Goal: Information Seeking & Learning: Find specific fact

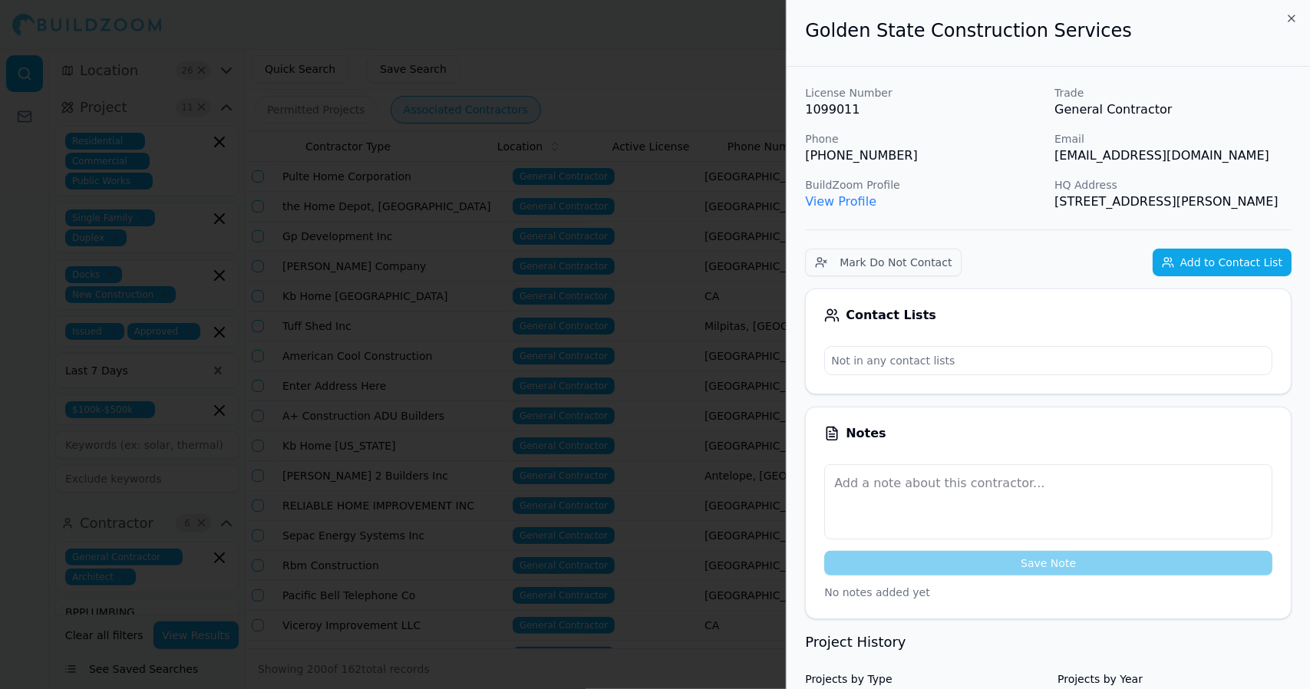
scroll to position [0, 207]
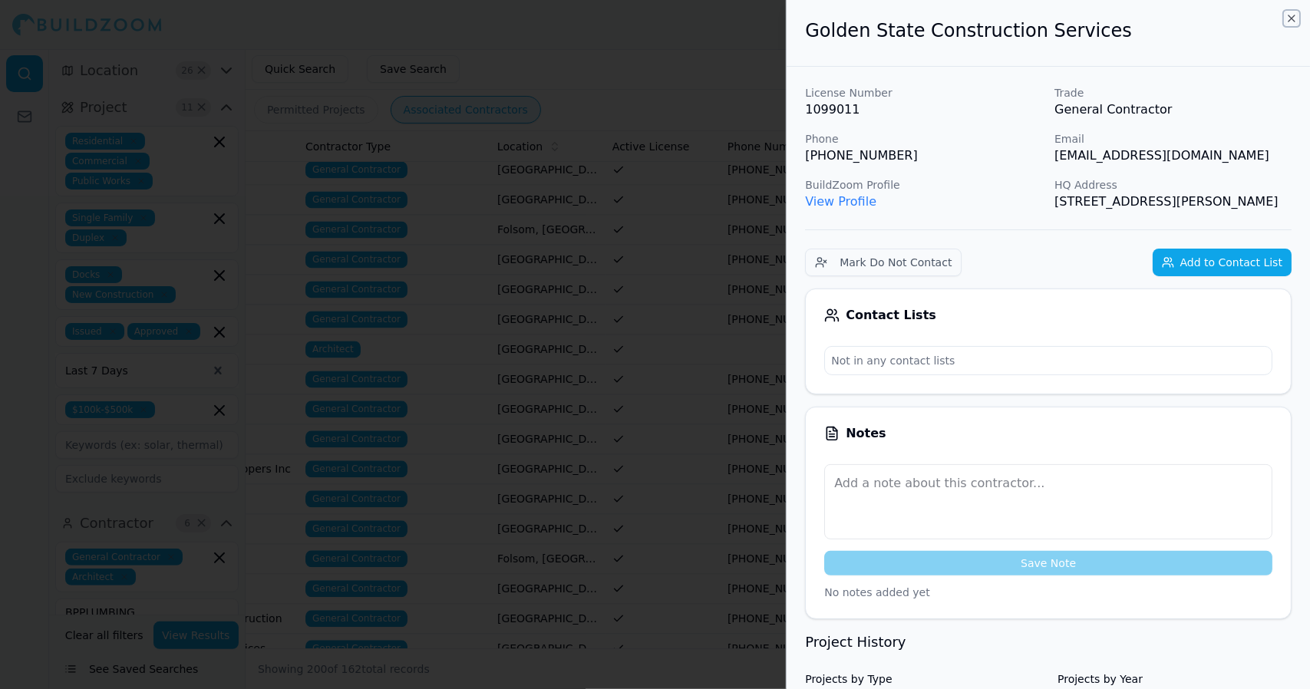
click at [1290, 15] on icon "button" at bounding box center [1291, 18] width 12 height 12
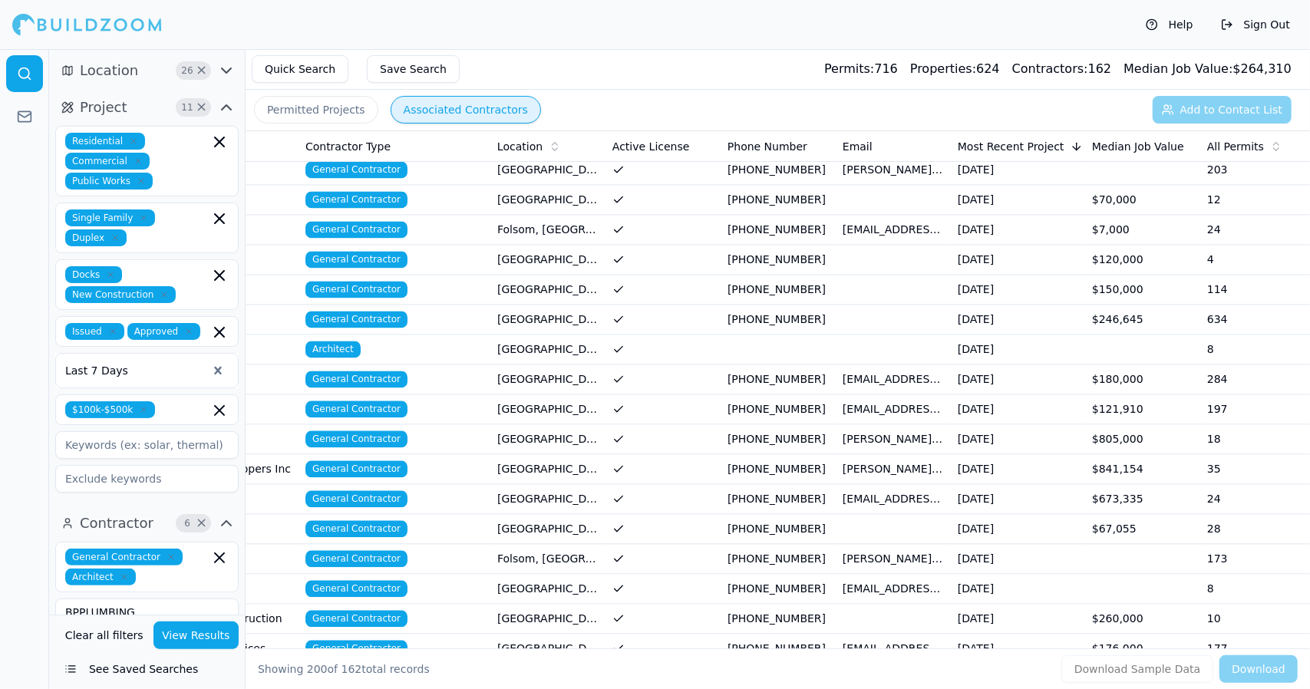
click at [373, 371] on span "General Contractor" at bounding box center [356, 379] width 102 height 17
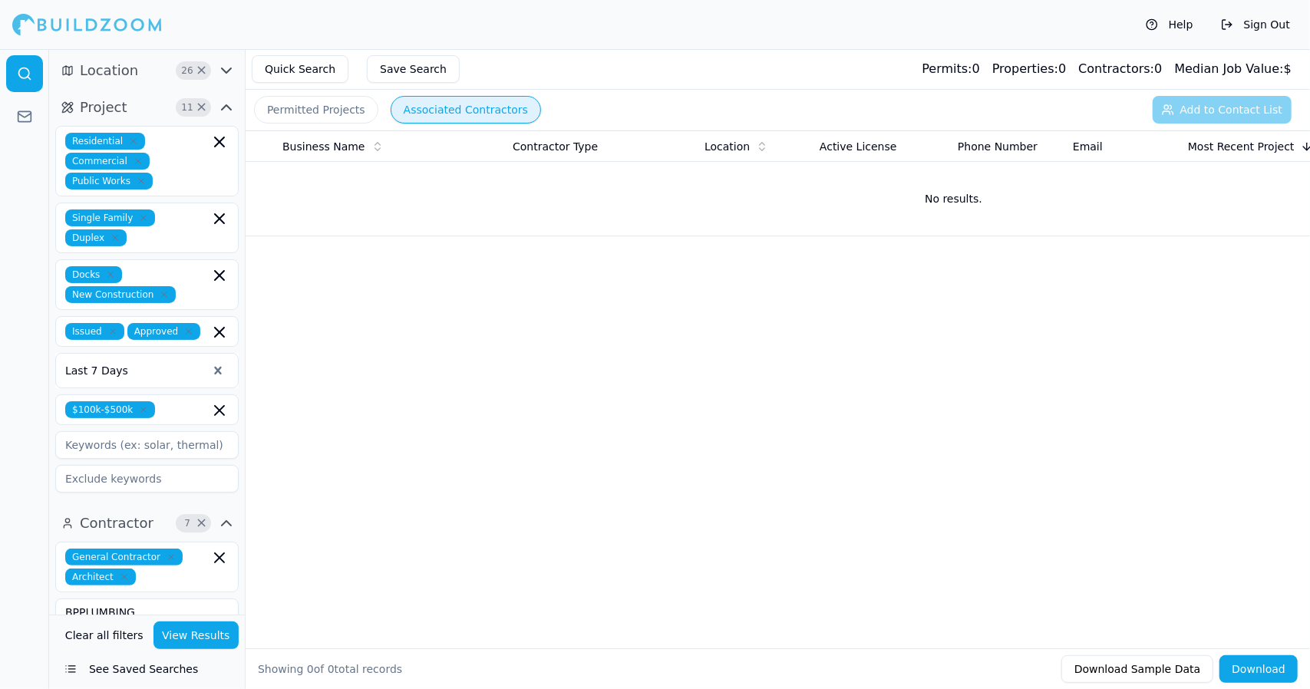
drag, startPoint x: 392, startPoint y: 2, endPoint x: 866, endPoint y: 302, distance: 561.6
click at [866, 302] on div "Business Name Contractor Type Location Active License Phone Number Email Most R…" at bounding box center [778, 364] width 1064 height 469
click at [305, 70] on button "Quick Search" at bounding box center [300, 69] width 97 height 28
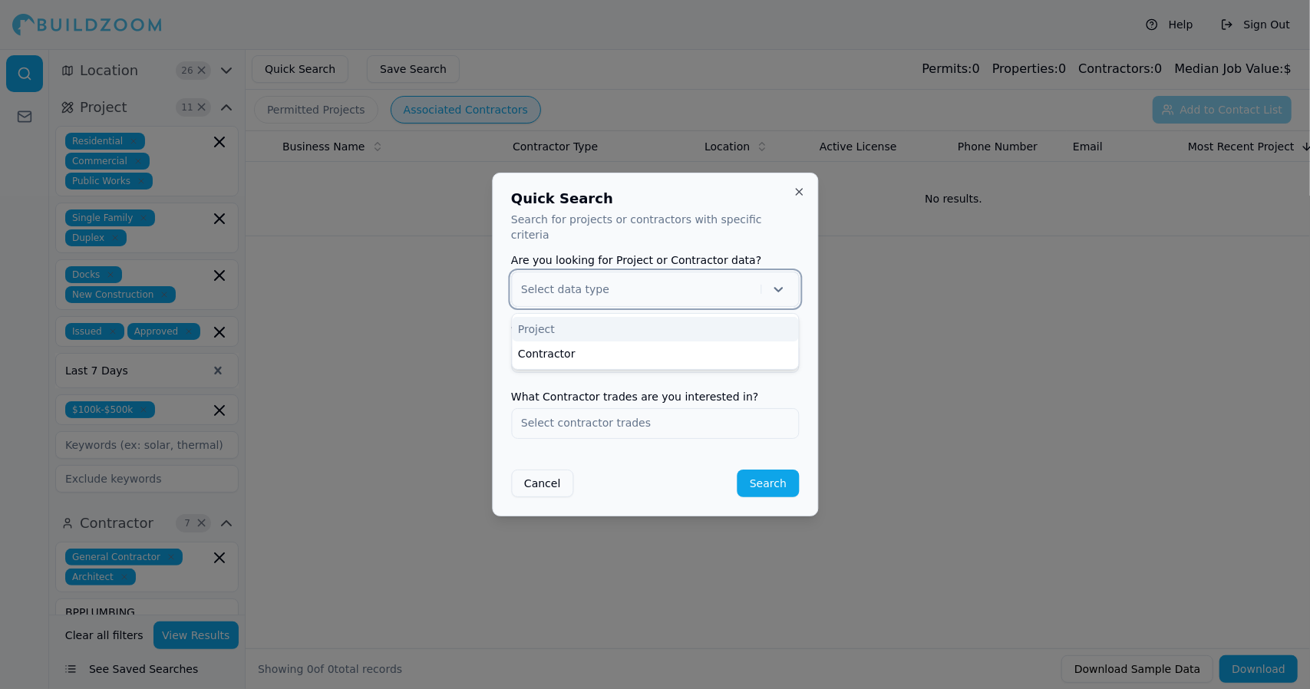
click at [779, 285] on icon at bounding box center [777, 289] width 15 height 15
click at [761, 328] on div "Project" at bounding box center [655, 329] width 286 height 25
click at [750, 360] on input "text" at bounding box center [655, 357] width 286 height 28
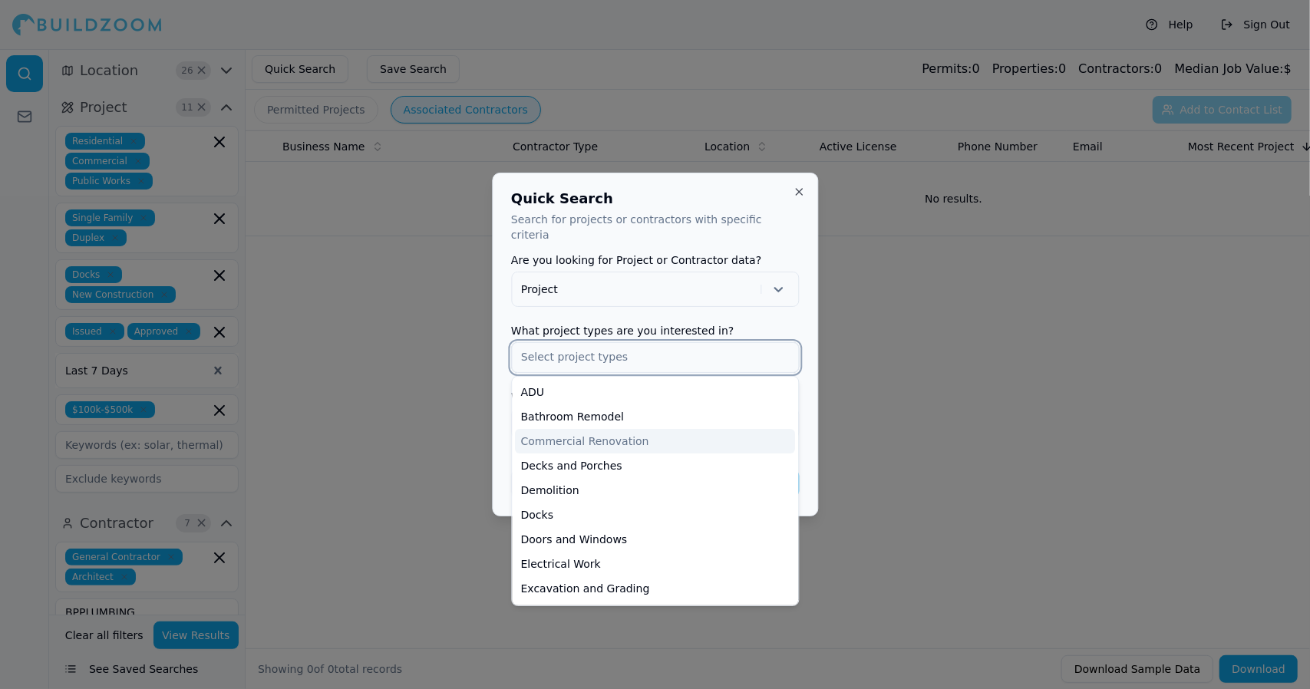
click at [707, 433] on div "Commercial Renovation" at bounding box center [655, 441] width 280 height 25
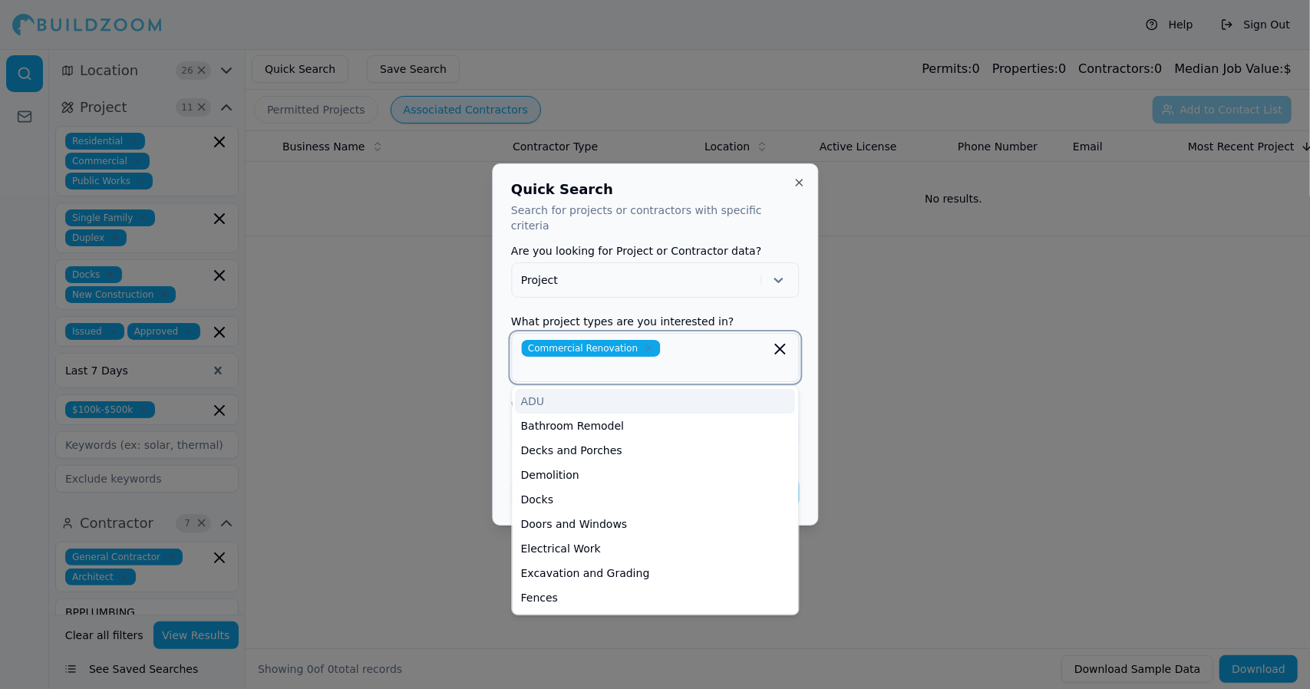
click at [651, 536] on div "Electrical Work" at bounding box center [655, 548] width 280 height 25
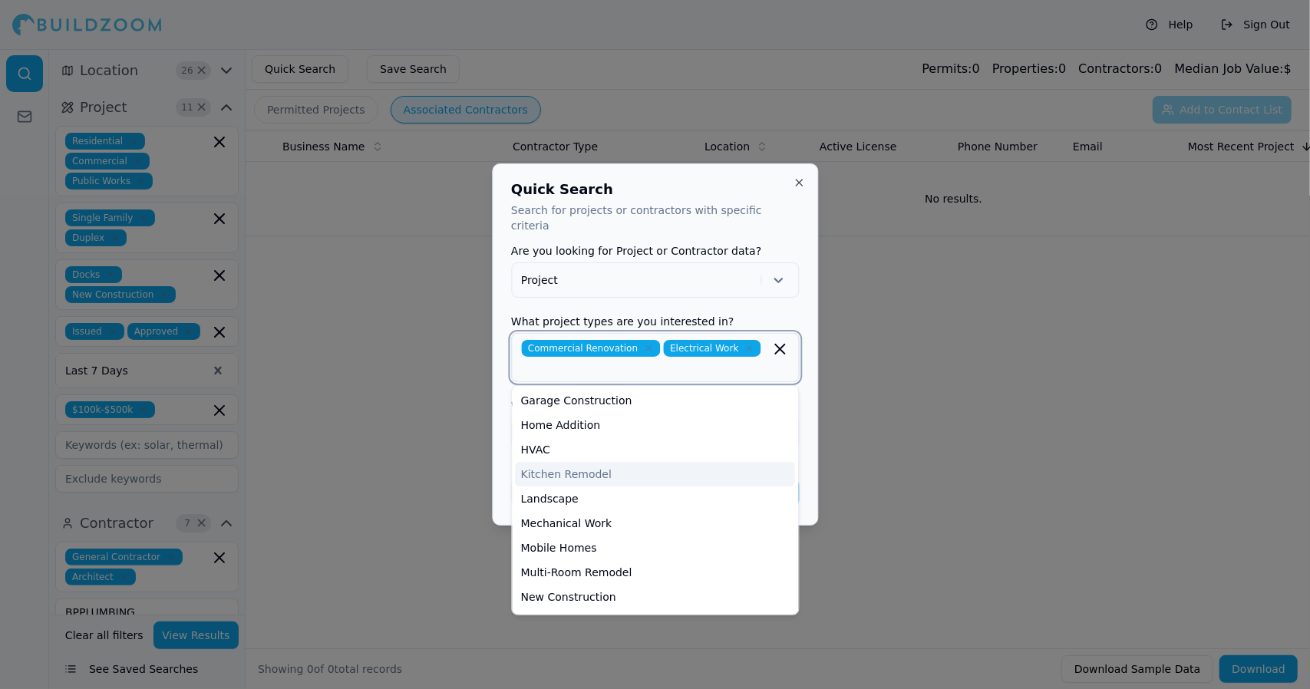
scroll to position [248, 0]
click at [638, 485] on div "Landscape" at bounding box center [655, 497] width 280 height 25
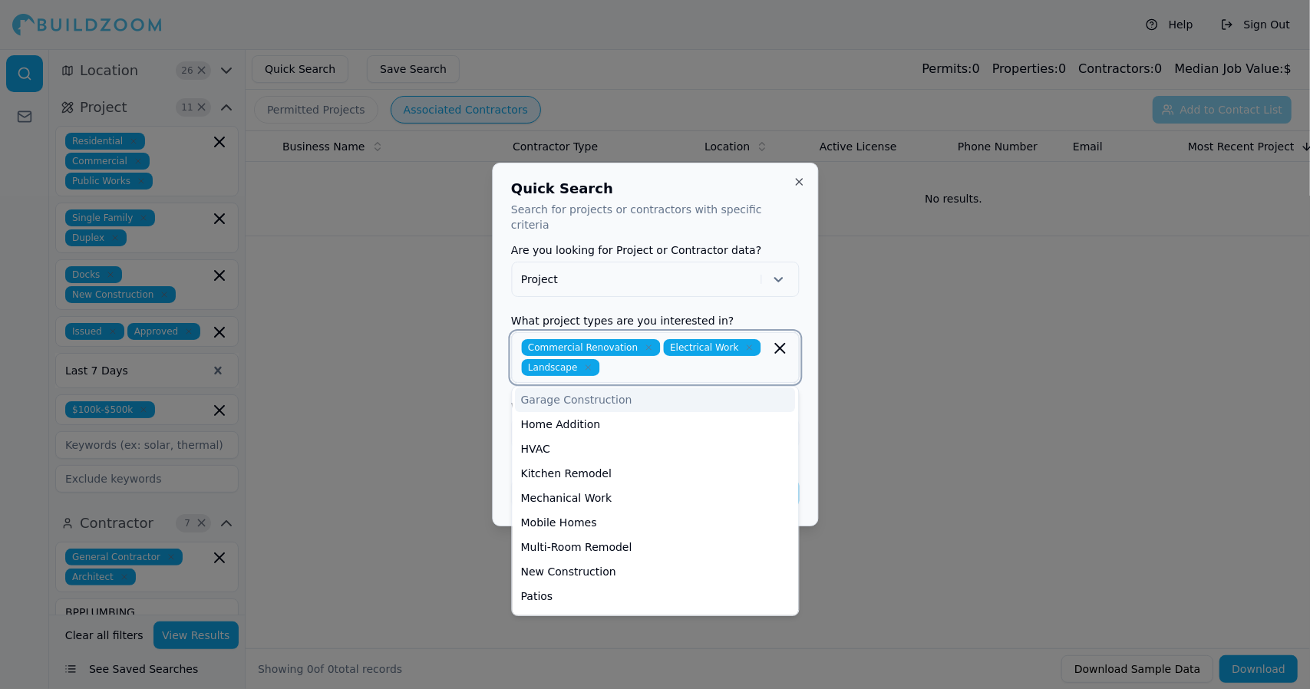
click at [583, 363] on icon "button" at bounding box center [587, 367] width 9 height 9
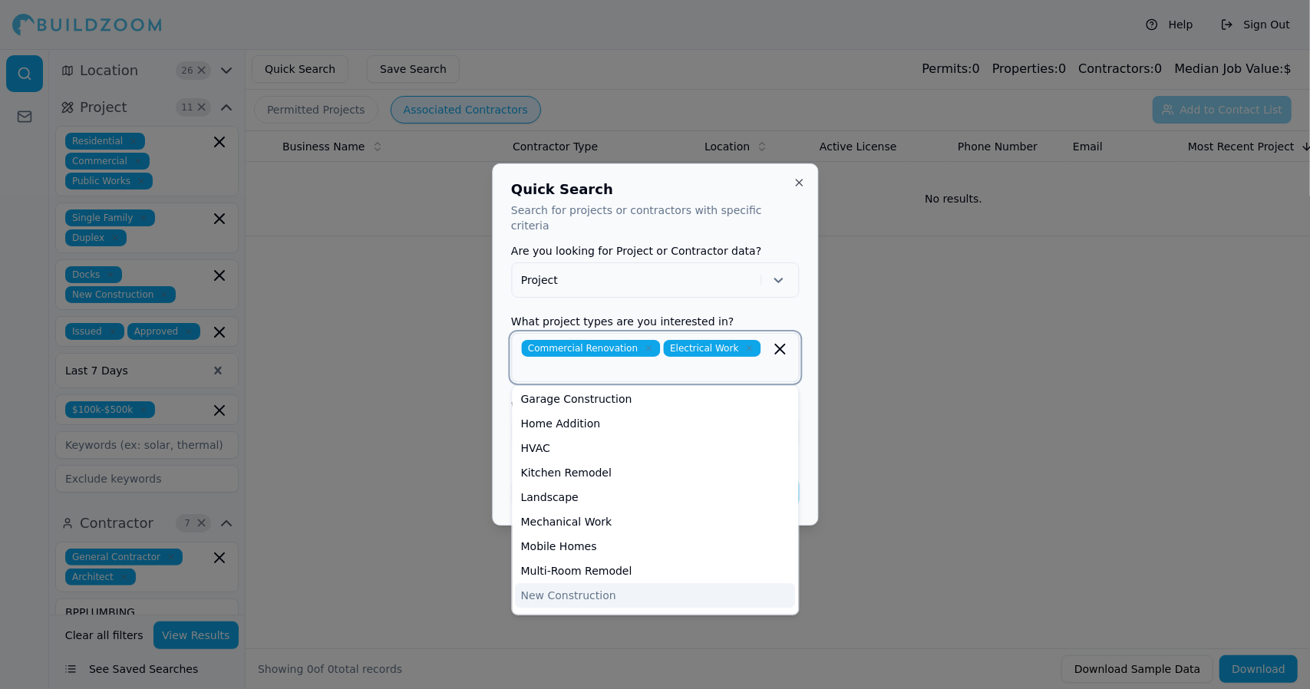
click at [624, 588] on div "New Construction" at bounding box center [655, 595] width 280 height 25
click at [750, 520] on div "Mechanical Work" at bounding box center [655, 522] width 280 height 25
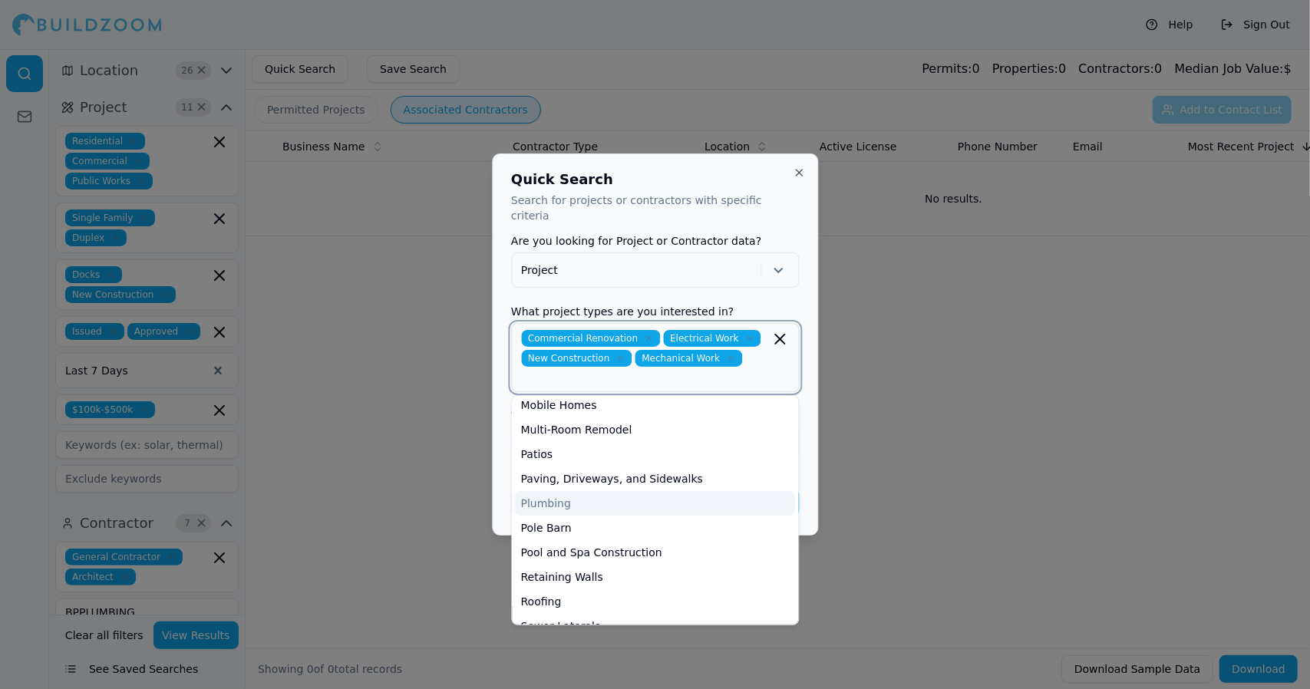
scroll to position [381, 0]
click at [619, 488] on div "Plumbing" at bounding box center [655, 497] width 280 height 25
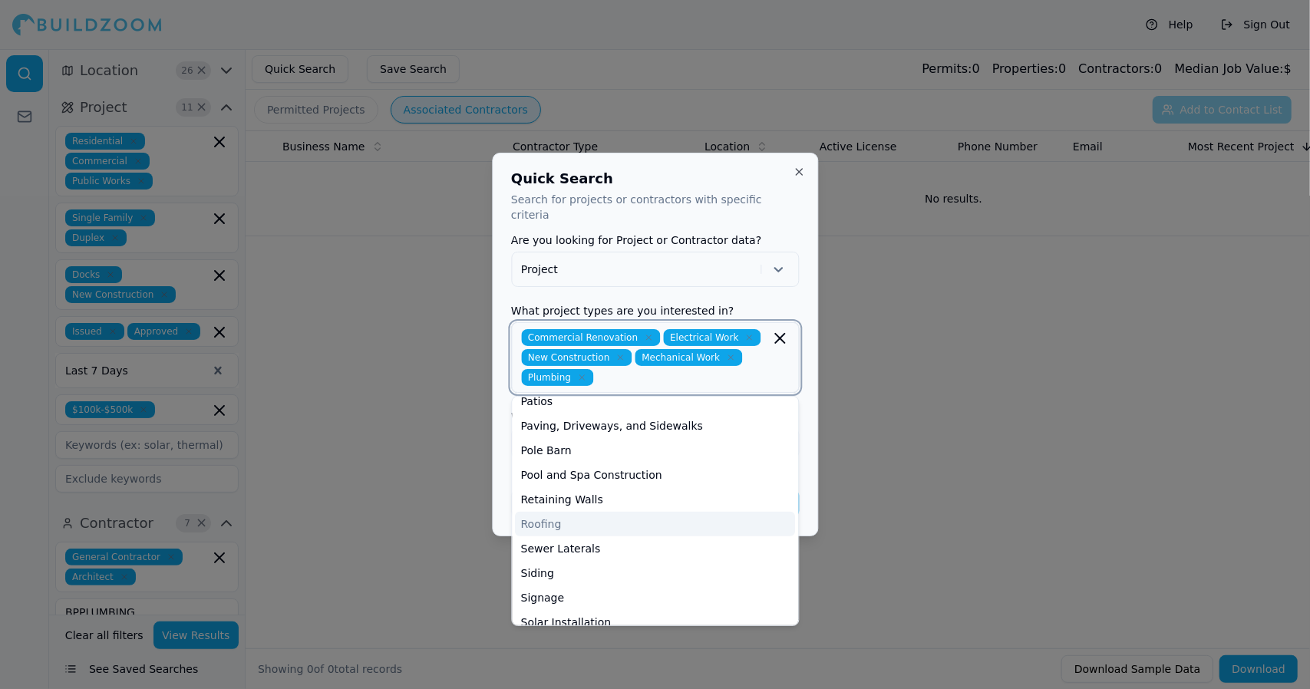
scroll to position [440, 0]
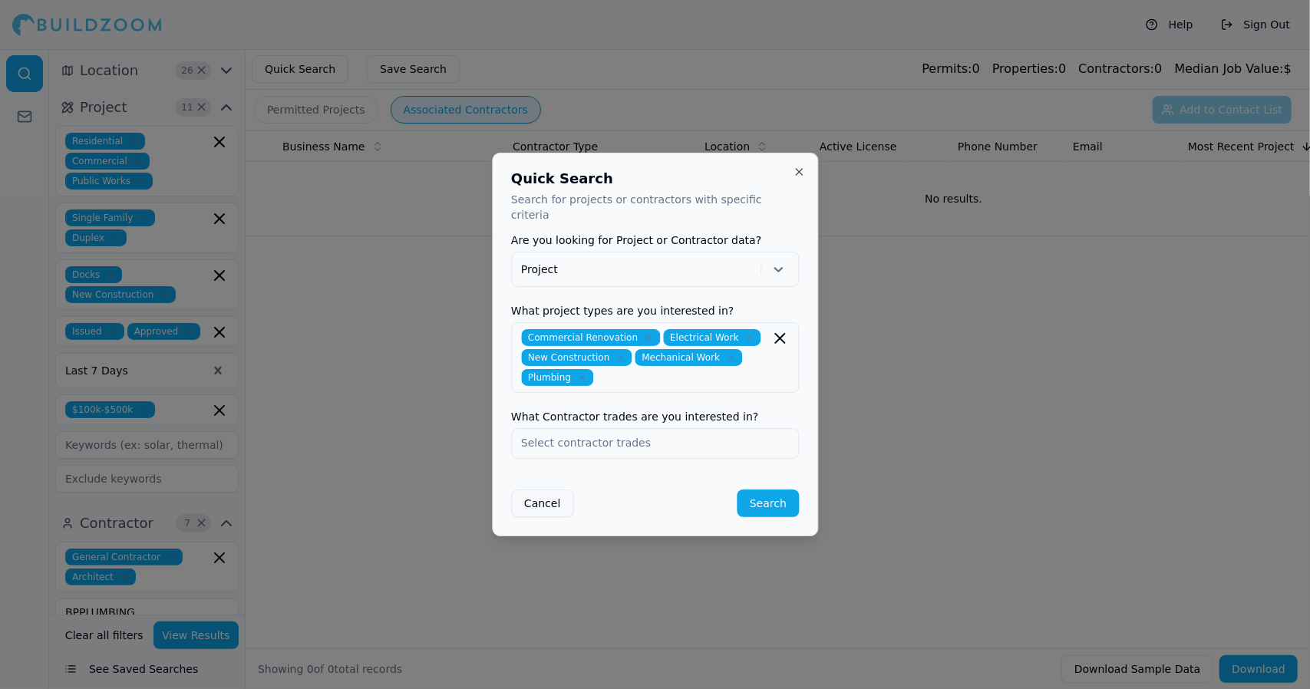
click at [675, 176] on div "Quick Search Search for projects or contractors with specific criteria Are you …" at bounding box center [655, 345] width 326 height 384
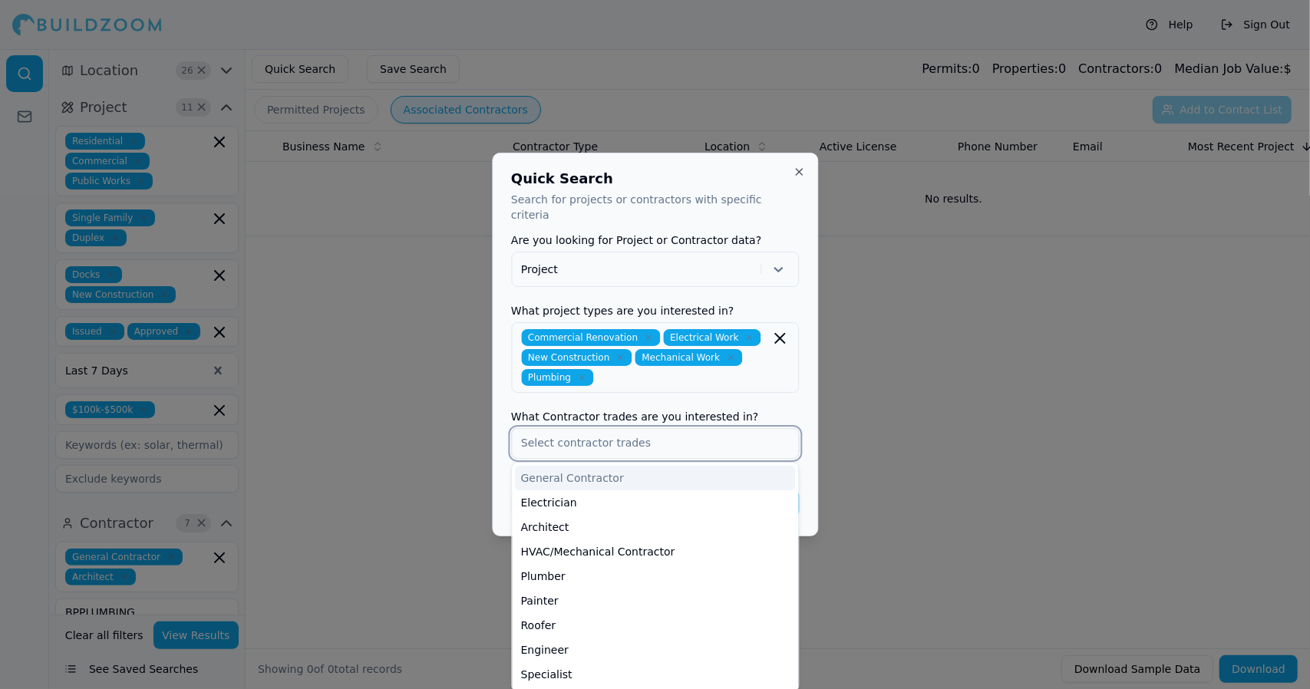
click at [712, 435] on input "text" at bounding box center [655, 443] width 286 height 28
click at [698, 466] on div "General Contractor" at bounding box center [655, 478] width 280 height 25
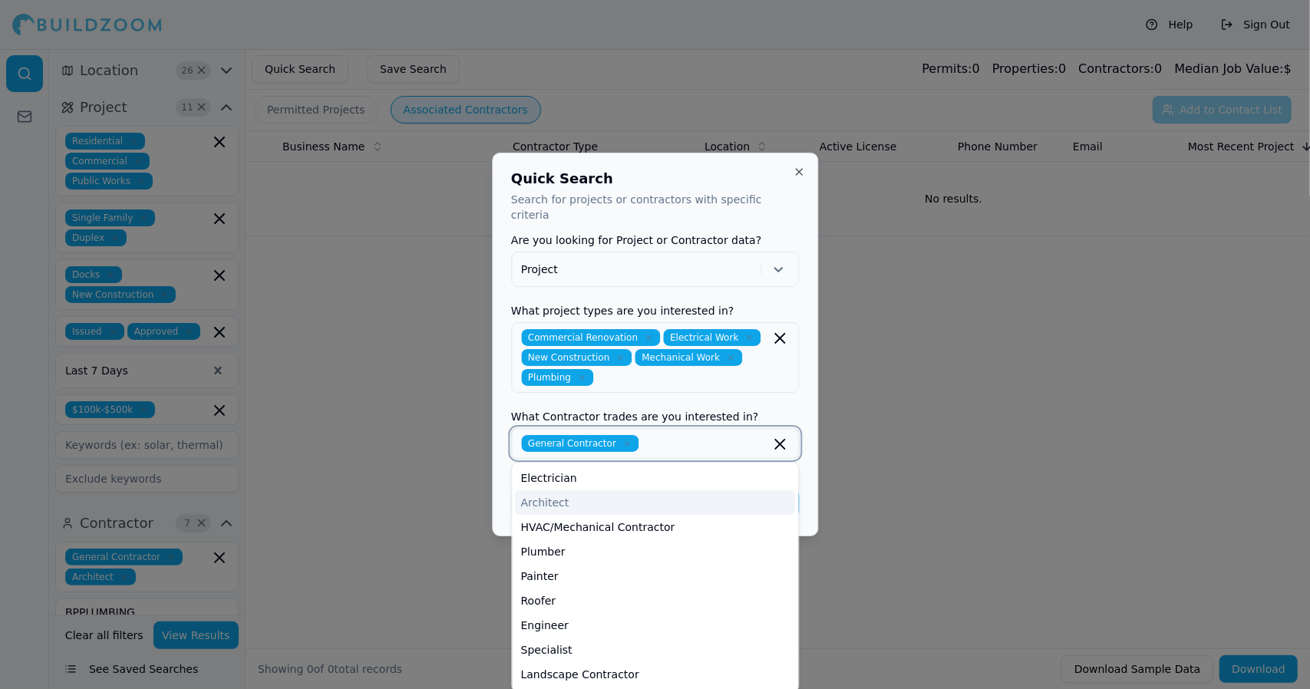
click at [669, 490] on div "Architect" at bounding box center [655, 502] width 280 height 25
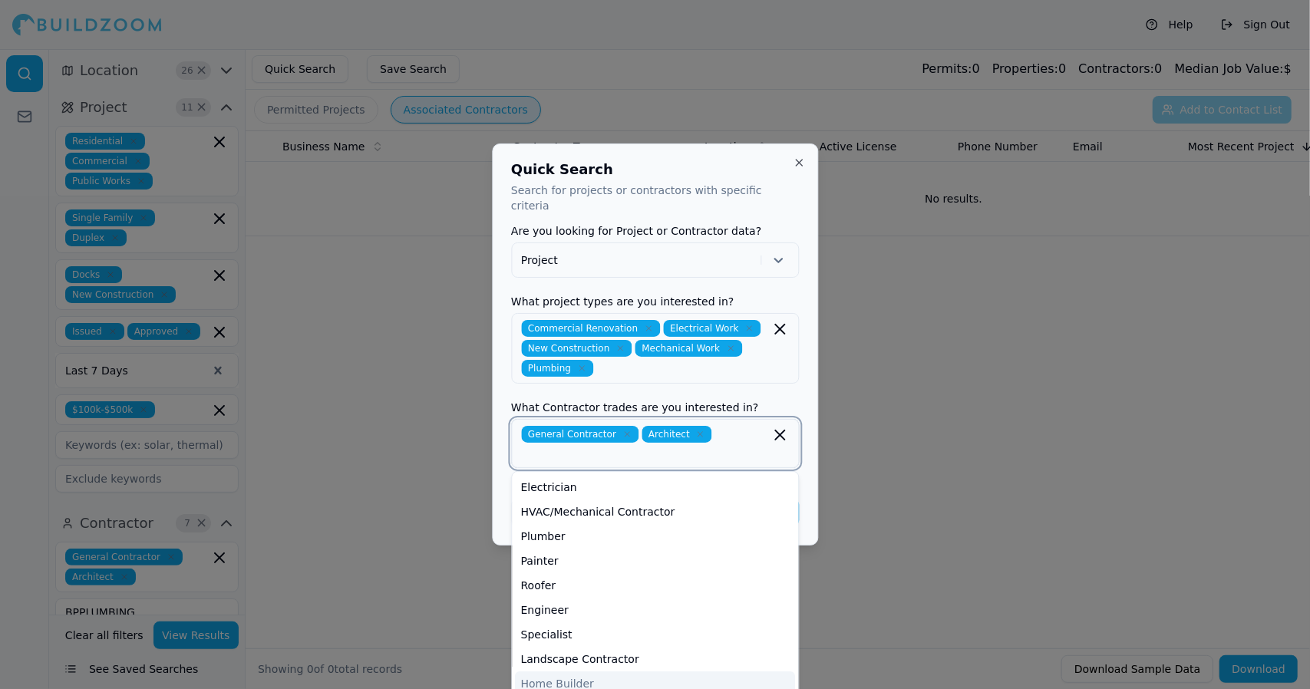
click at [624, 671] on div "Home Builder" at bounding box center [655, 683] width 280 height 25
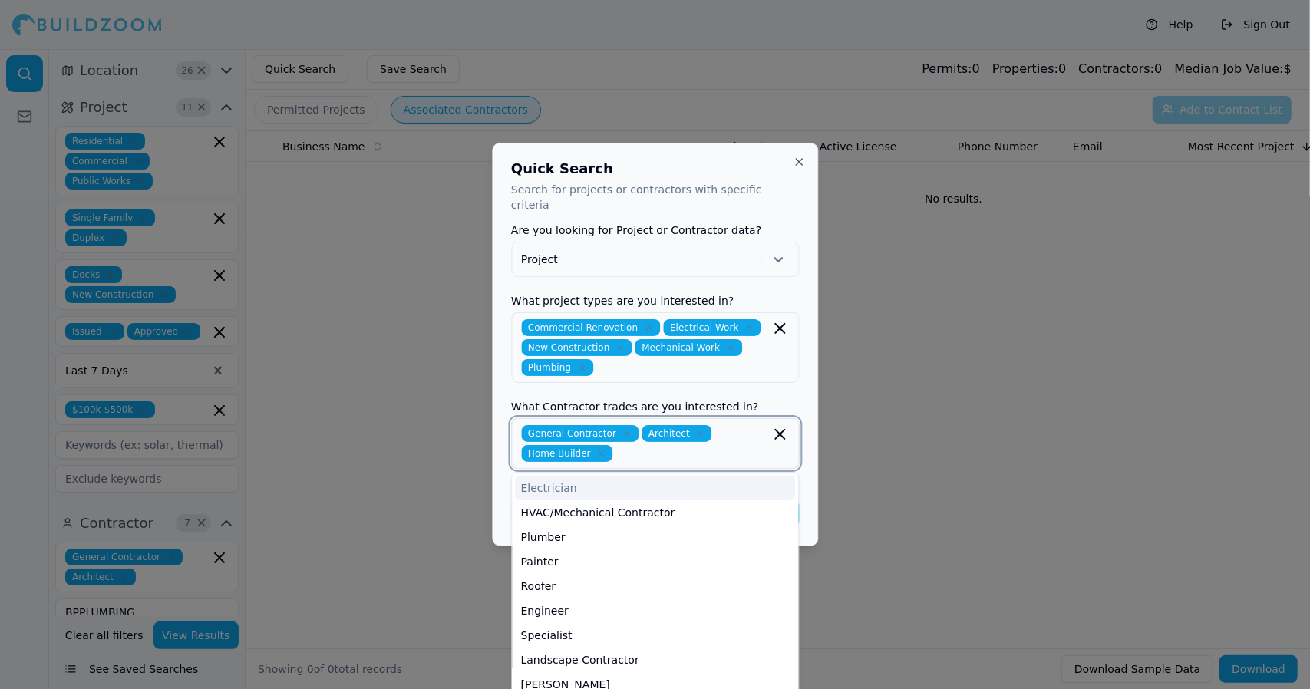
click at [737, 583] on div "Roofer" at bounding box center [655, 586] width 280 height 25
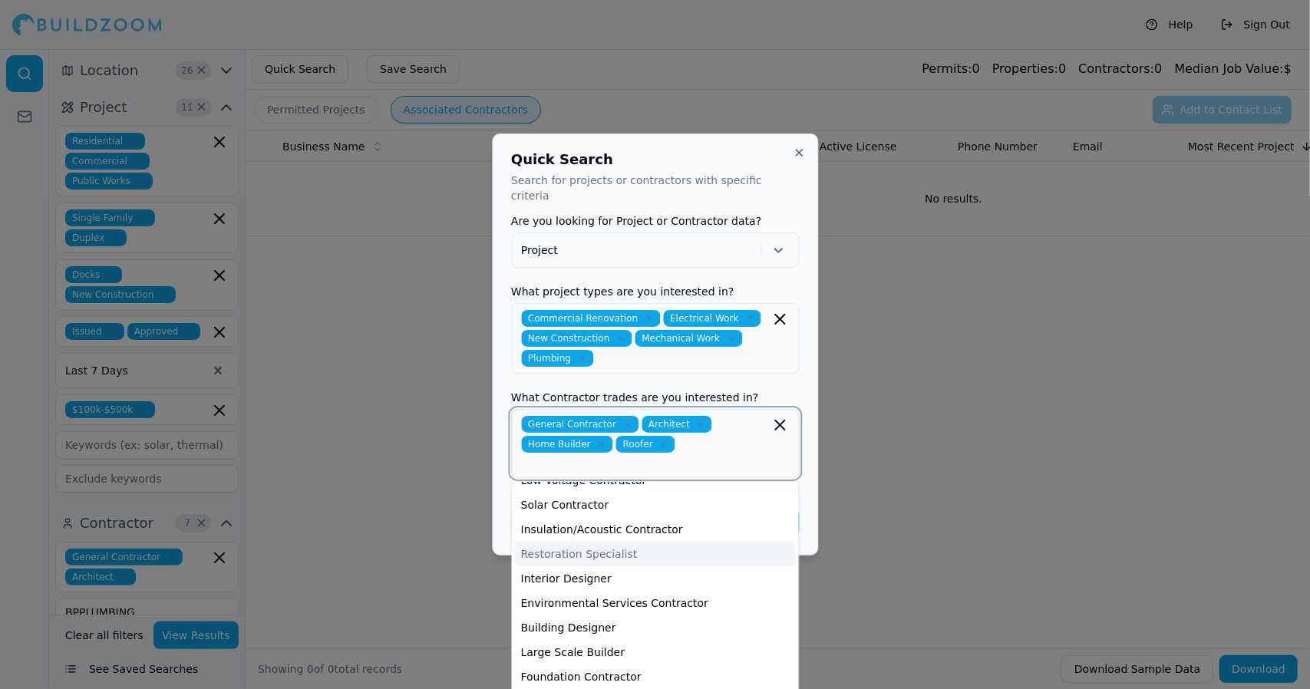
scroll to position [538, 0]
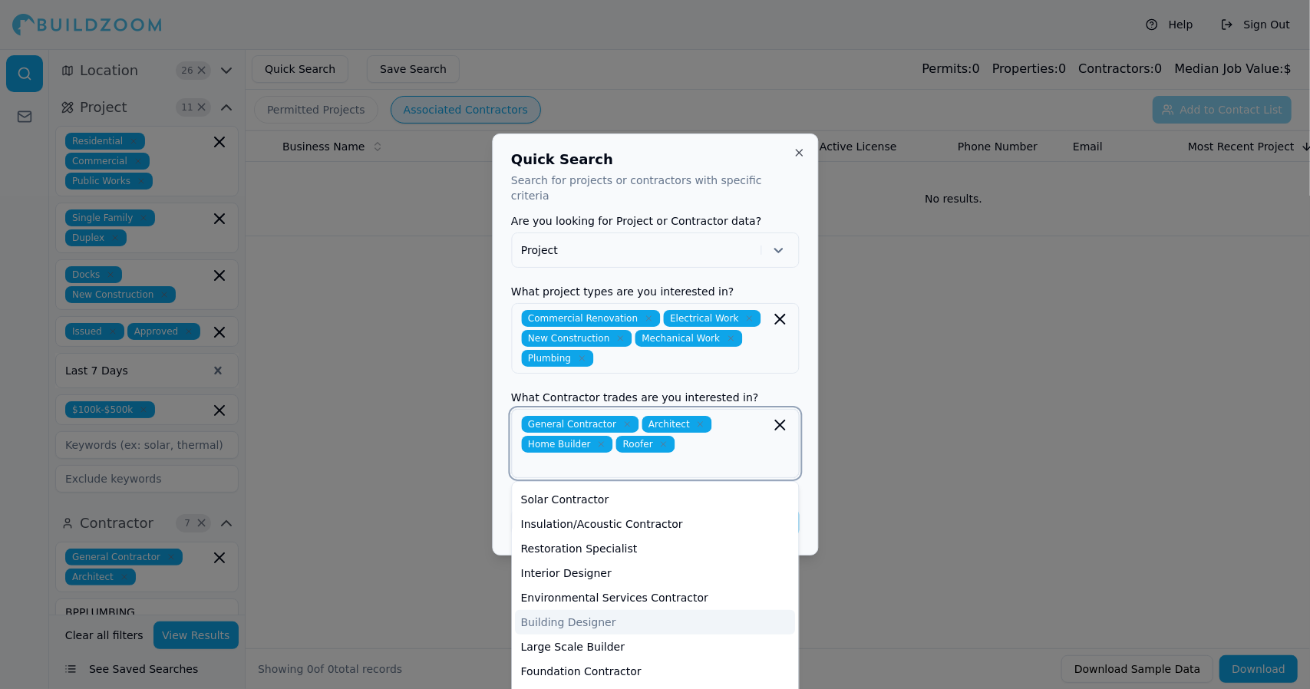
click at [581, 610] on div "Building Designer" at bounding box center [655, 622] width 280 height 25
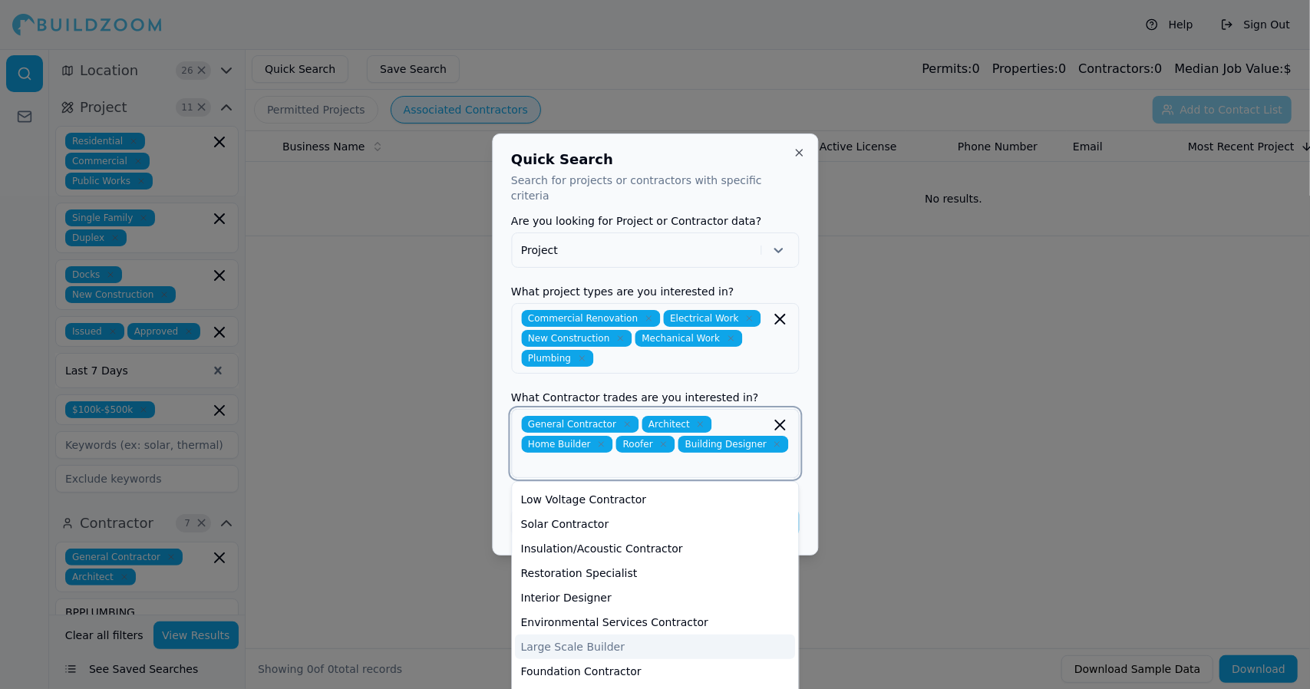
click at [585, 635] on div "Large Scale Builder" at bounding box center [655, 647] width 280 height 25
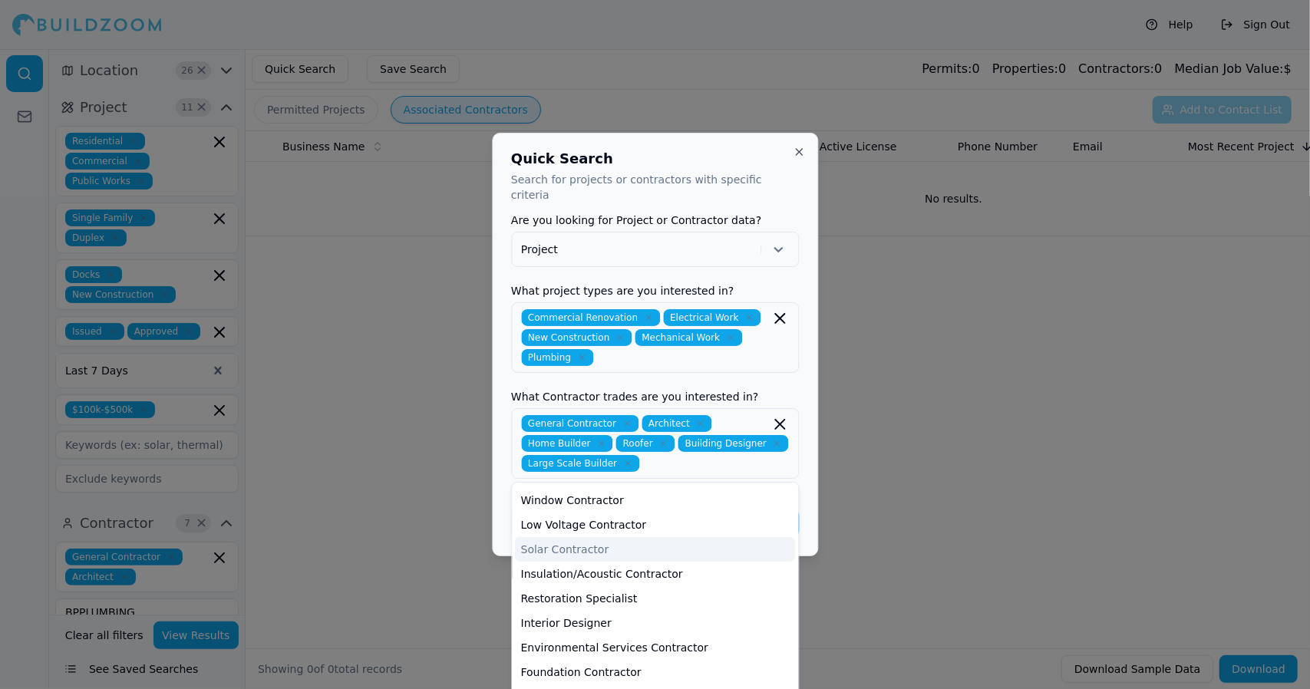
click at [689, 164] on h2 "Quick Search" at bounding box center [655, 159] width 288 height 14
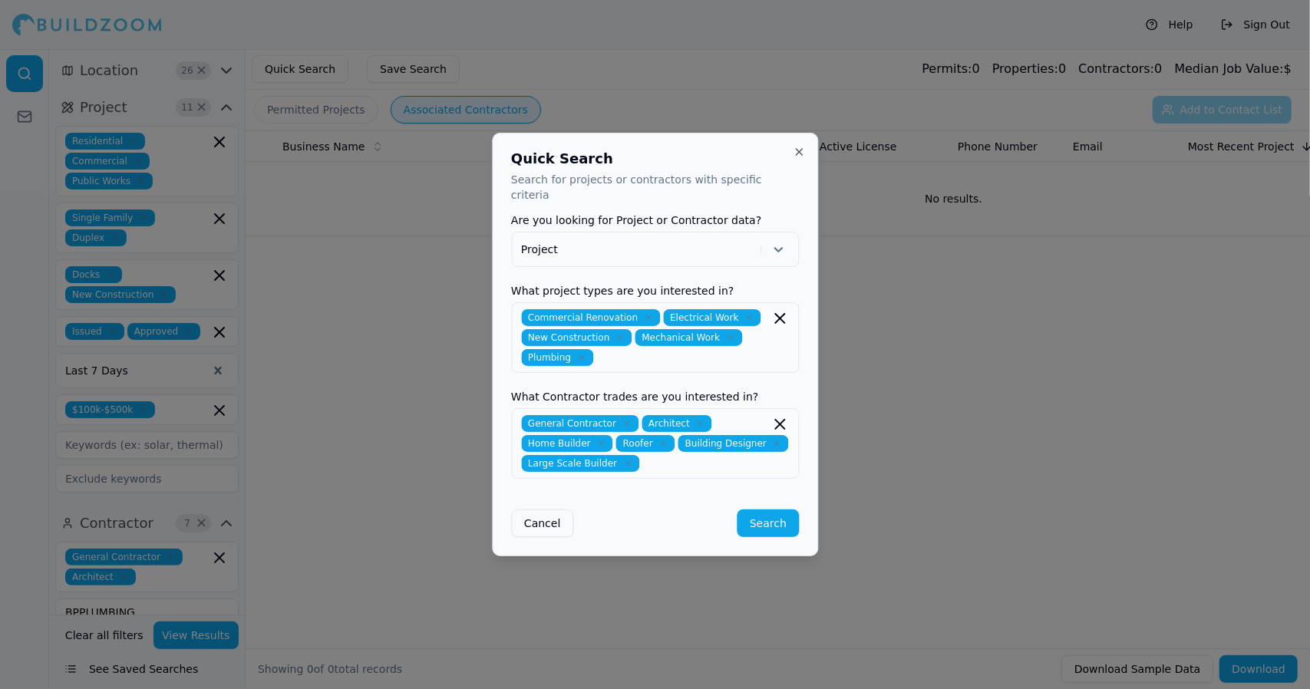
click at [763, 513] on button "Search" at bounding box center [767, 524] width 61 height 28
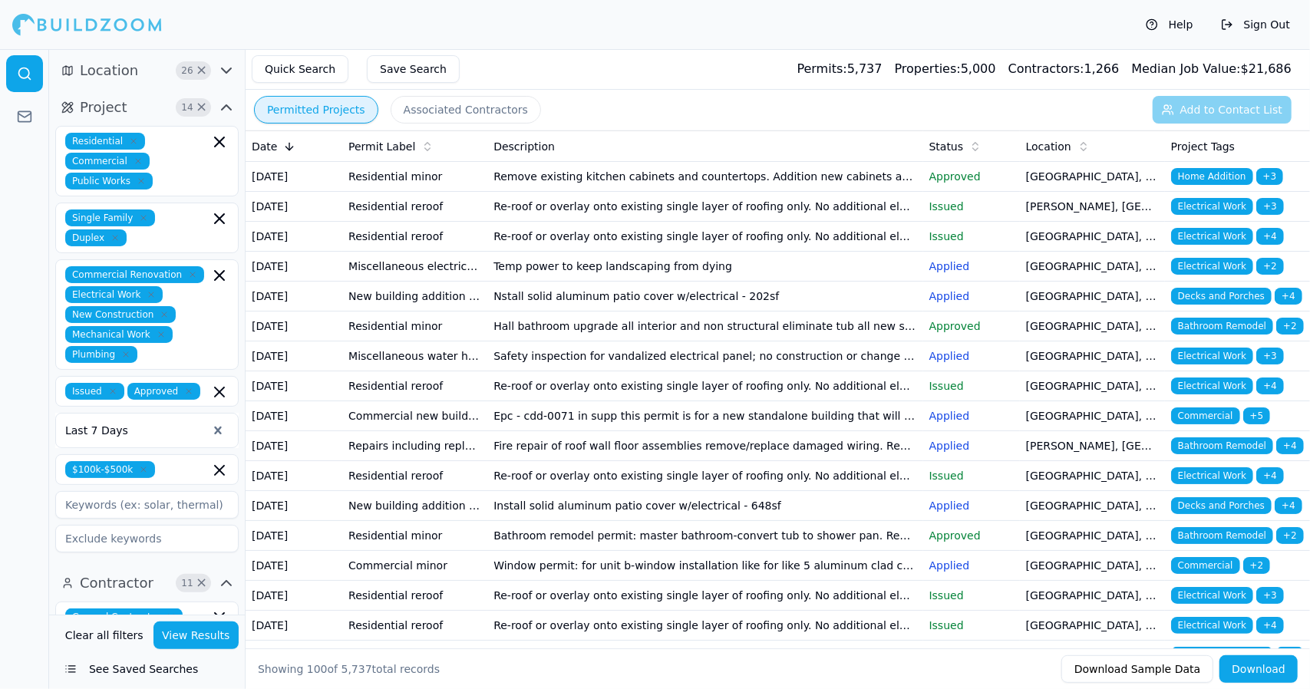
click at [656, 341] on td "Hall bathroom upgrade all interior and non structural eliminate tub all new sho…" at bounding box center [704, 327] width 435 height 30
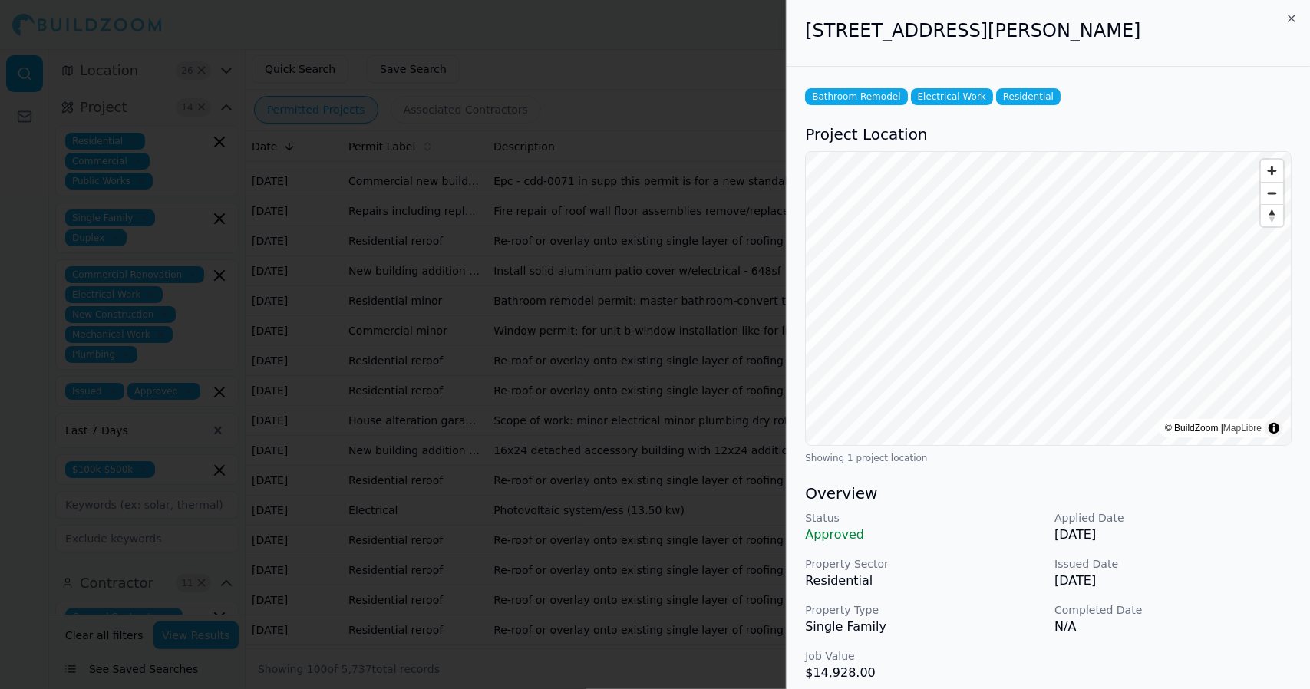
scroll to position [236, 0]
click at [1293, 18] on icon "button" at bounding box center [1291, 18] width 12 height 12
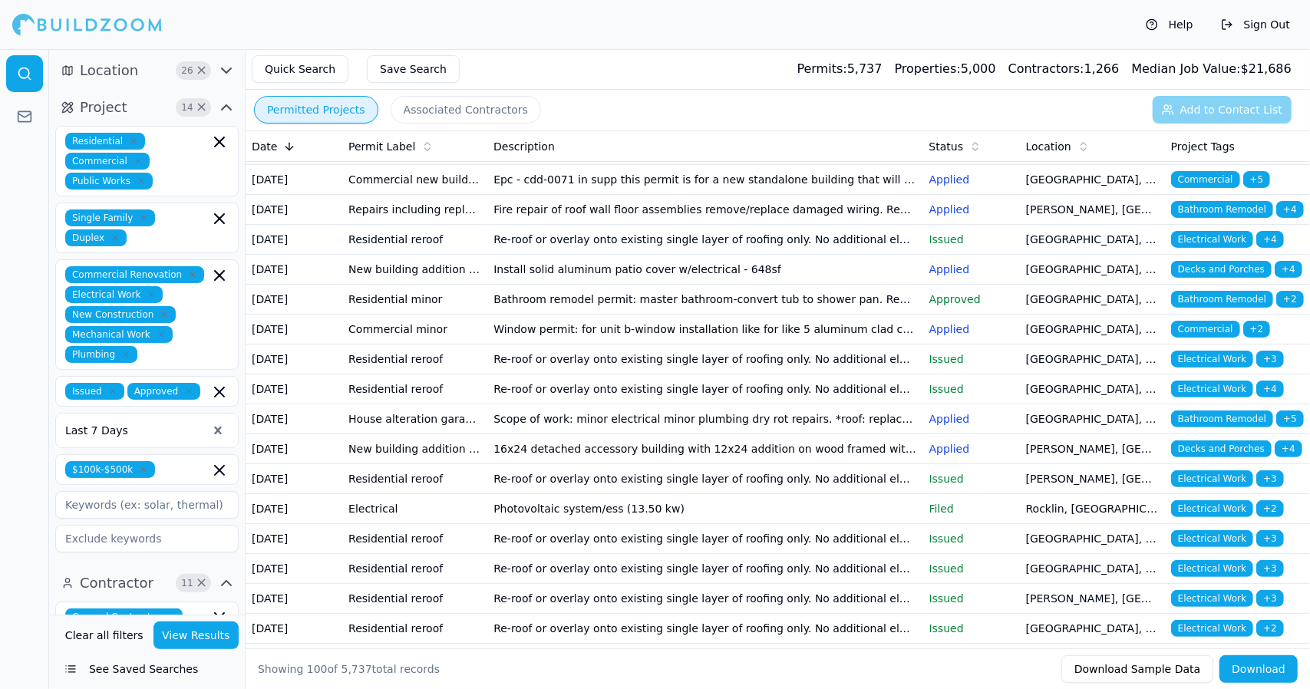
click at [808, 374] on td "Re-roof or overlay onto existing single layer of roofing only. No additional el…" at bounding box center [704, 360] width 435 height 30
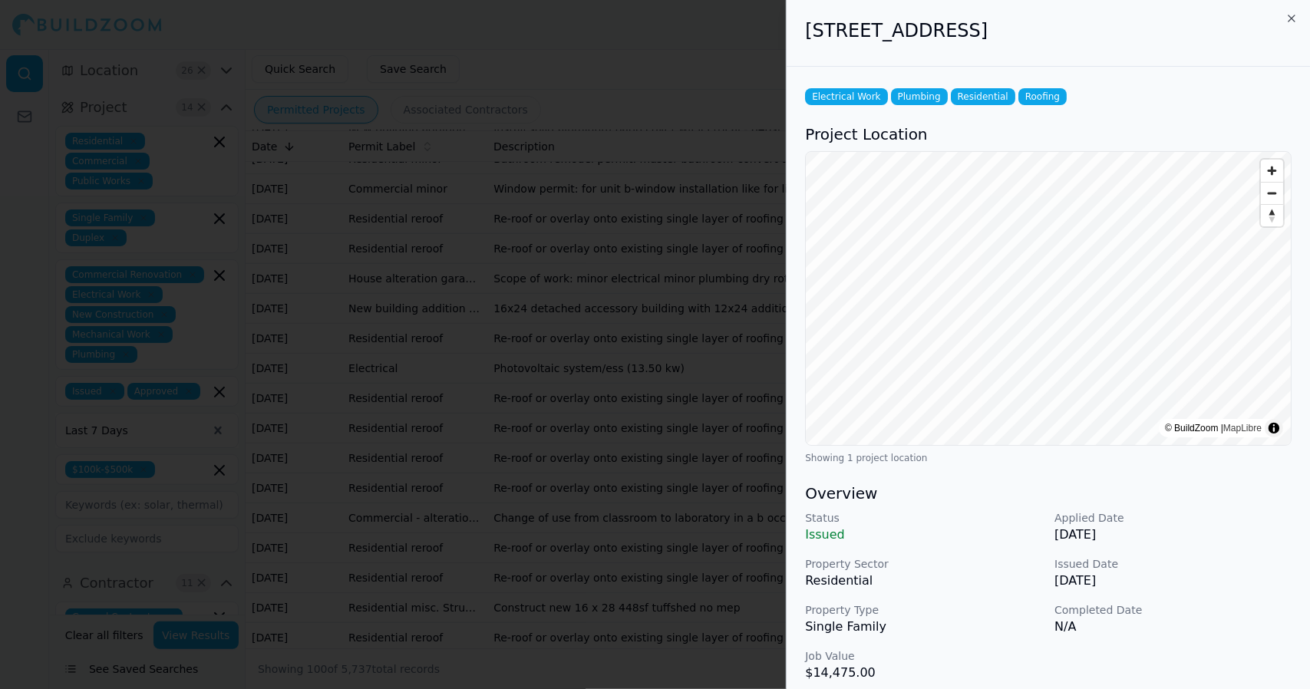
scroll to position [376, 0]
click at [1291, 22] on icon "button" at bounding box center [1291, 18] width 12 height 12
click at [1307, 48] on div "2316 Gila Way, Sacramento, CA, 95864" at bounding box center [1048, 33] width 523 height 67
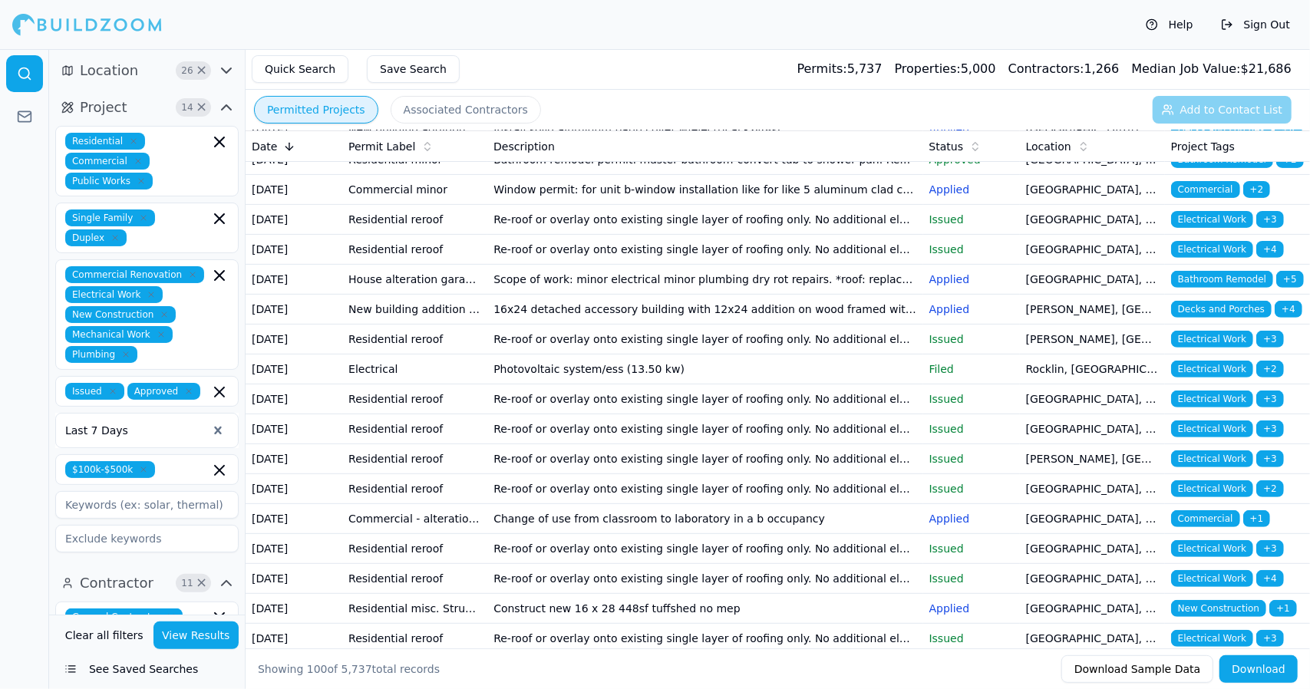
click at [604, 235] on td "Re-roof or overlay onto existing single layer of roofing only. No additional el…" at bounding box center [704, 220] width 435 height 30
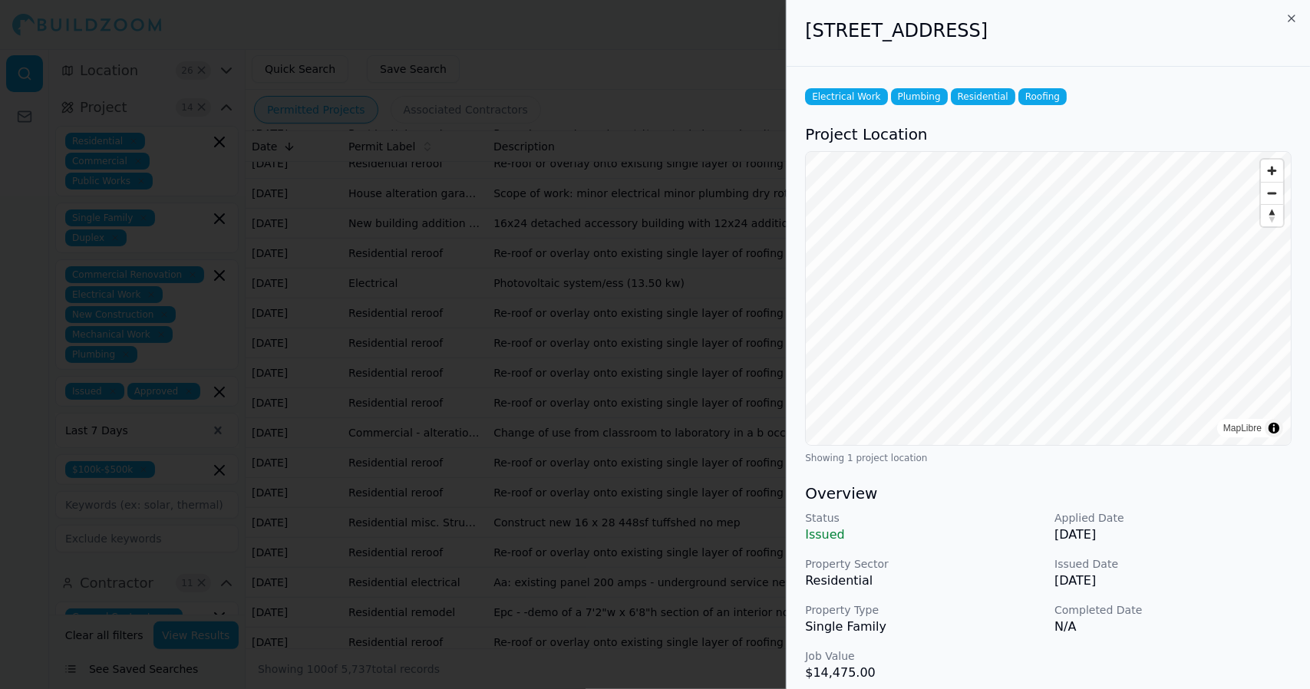
scroll to position [458, 0]
click at [1291, 18] on icon "button" at bounding box center [1291, 18] width 6 height 6
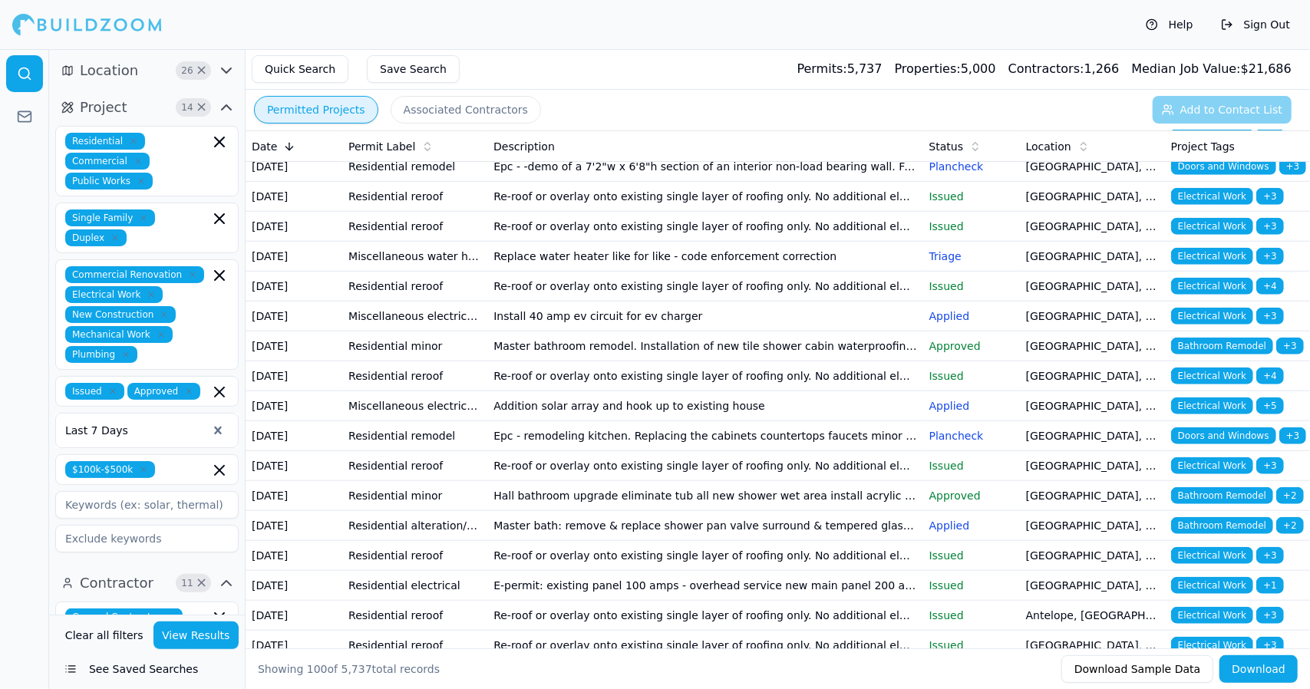
scroll to position [909, 0]
click at [276, 151] on td "[DATE]" at bounding box center [294, 136] width 97 height 30
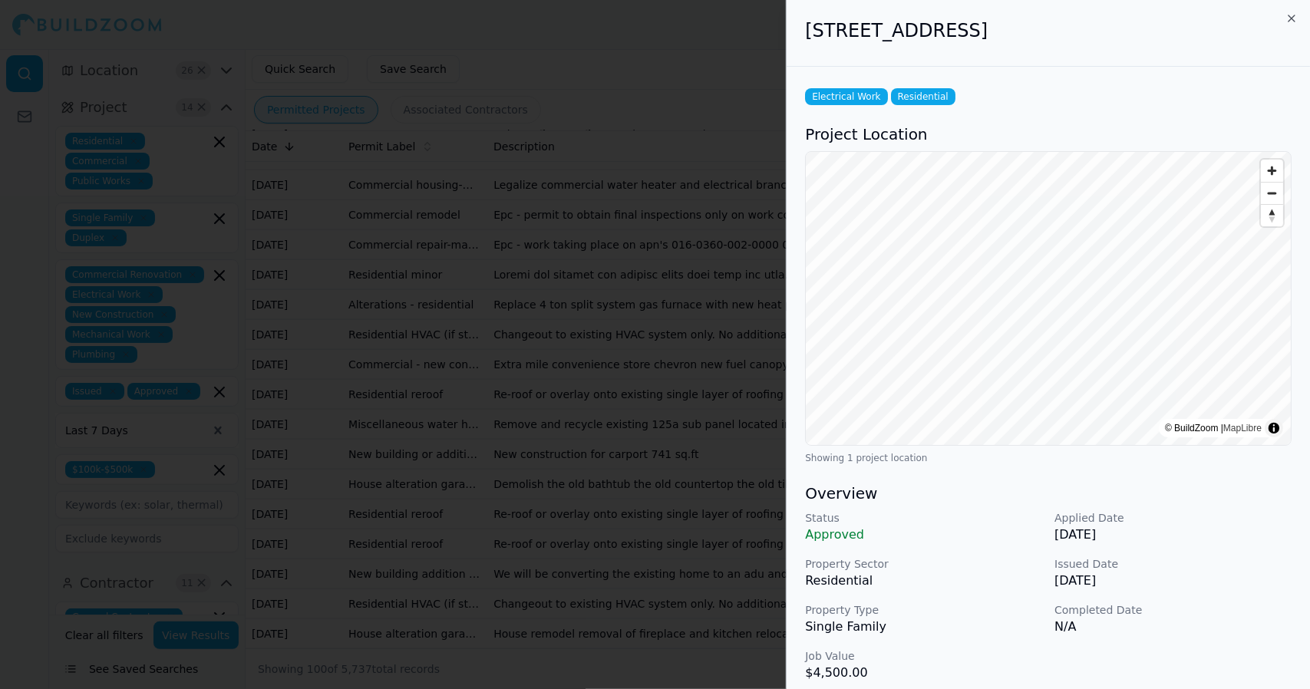
scroll to position [1463, 0]
click at [1294, 18] on icon "button" at bounding box center [1291, 18] width 12 height 12
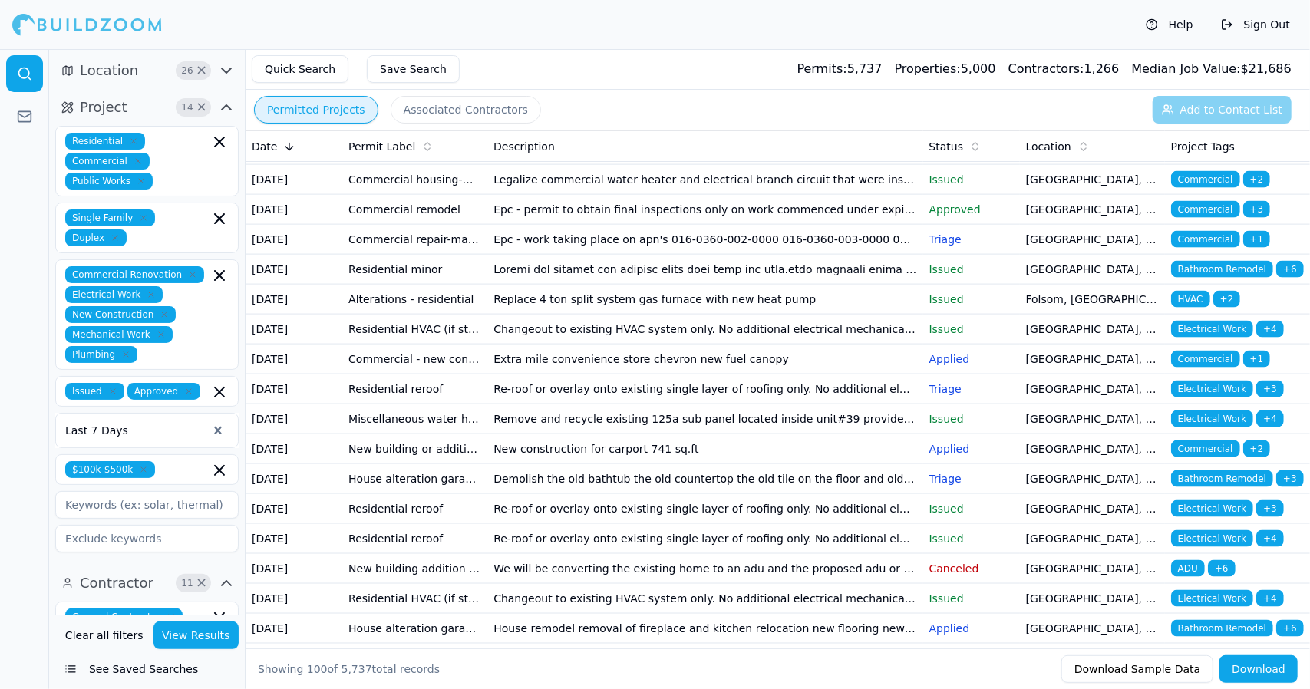
click at [328, 45] on td "[DATE]" at bounding box center [294, 30] width 97 height 30
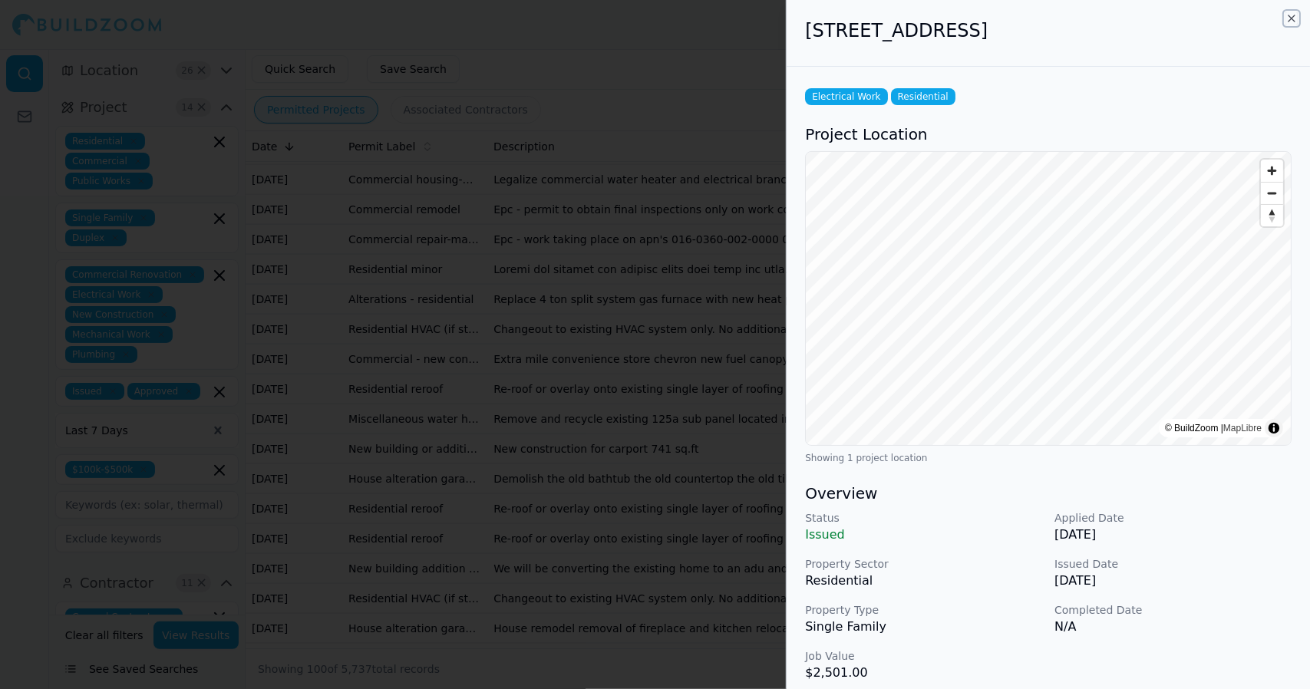
click at [1294, 22] on icon "button" at bounding box center [1291, 18] width 12 height 12
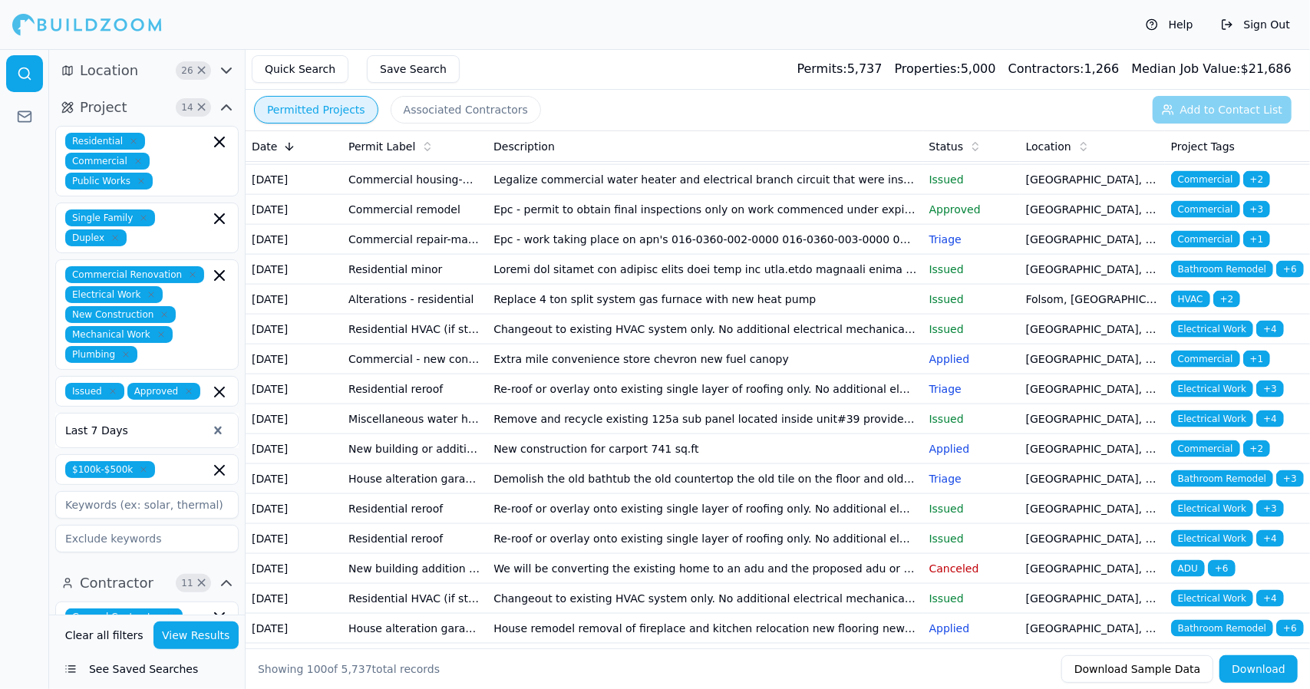
click at [585, 15] on td "Re-roof or overlay onto existing single layer of roofing only. No additional el…" at bounding box center [704, 0] width 435 height 30
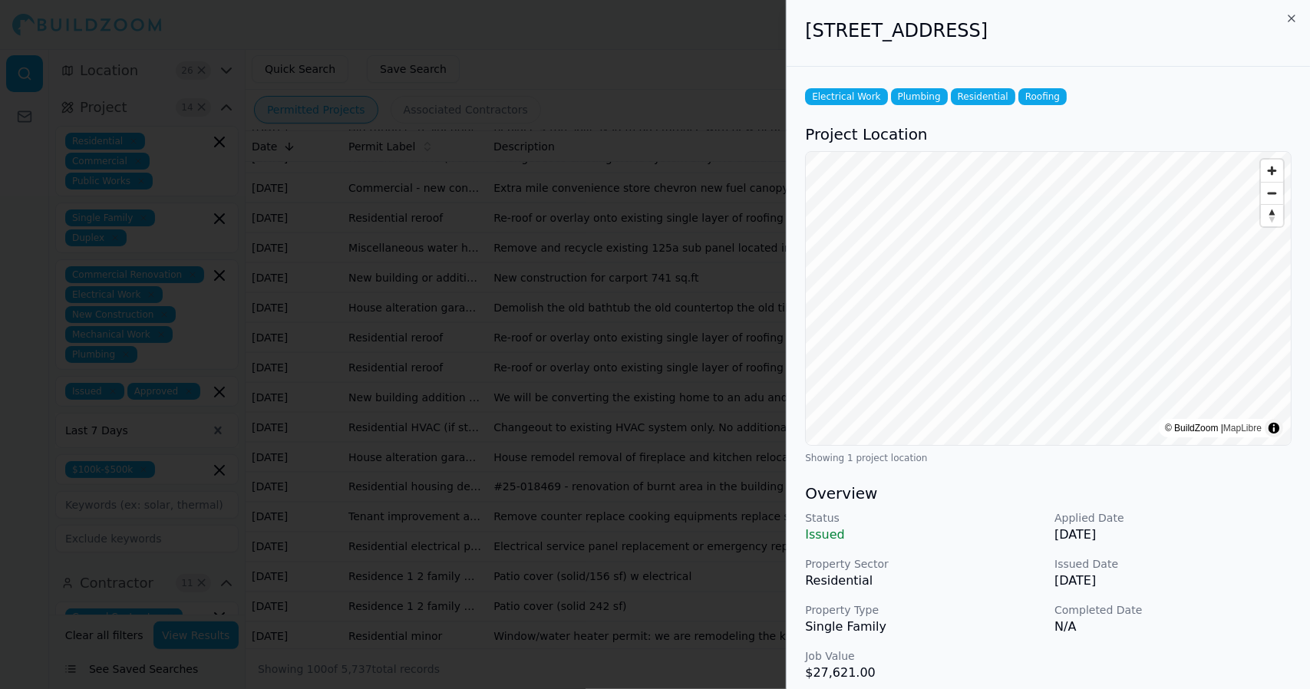
scroll to position [1659, 0]
click at [1295, 20] on icon "button" at bounding box center [1291, 18] width 12 height 12
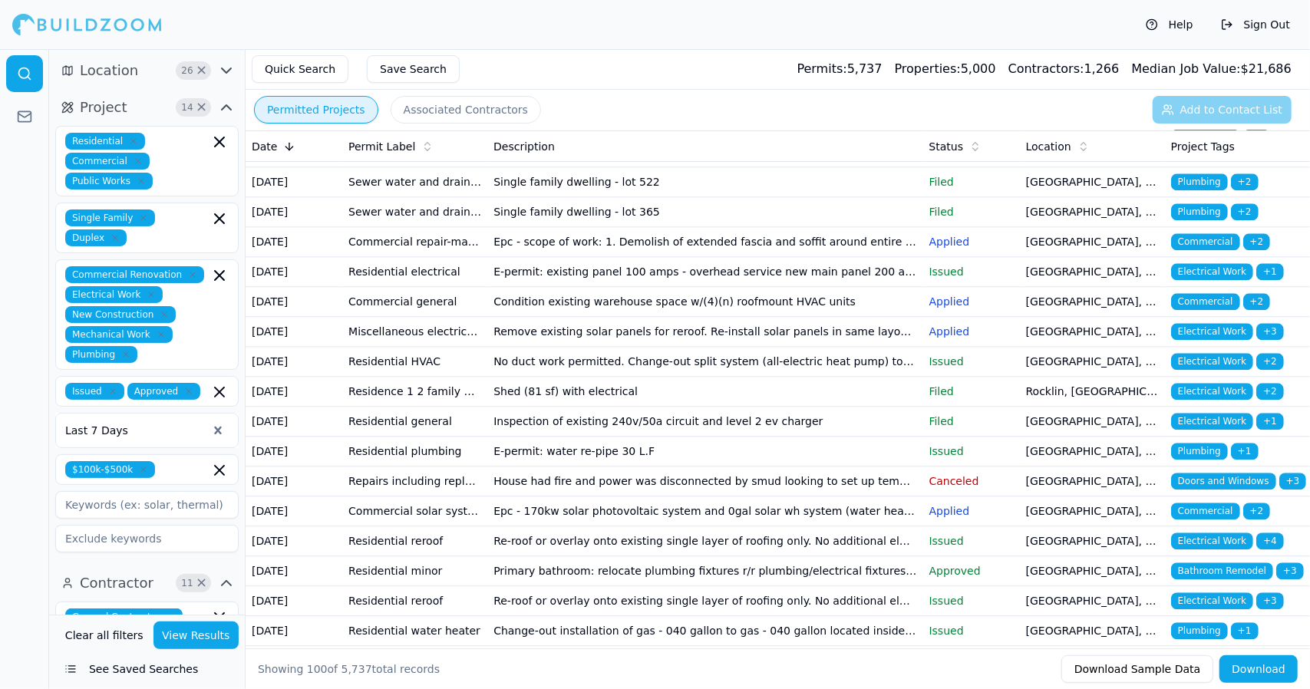
scroll to position [2482, 0]
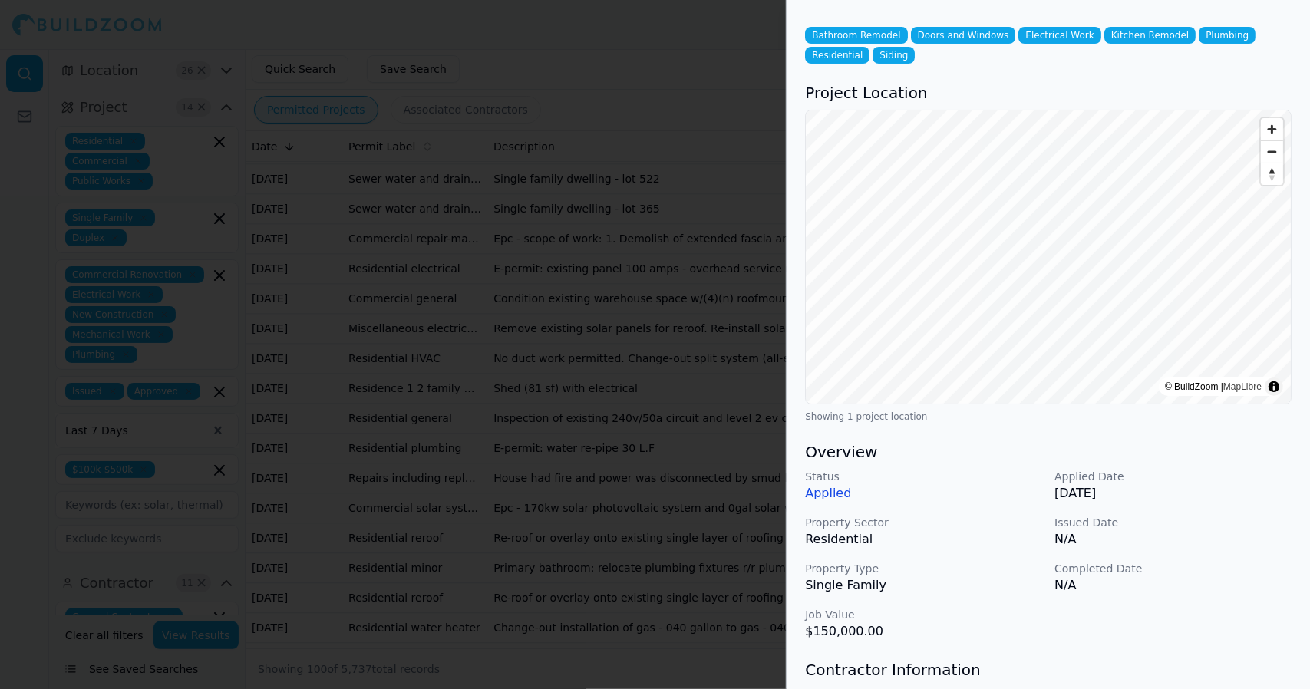
scroll to position [71, 0]
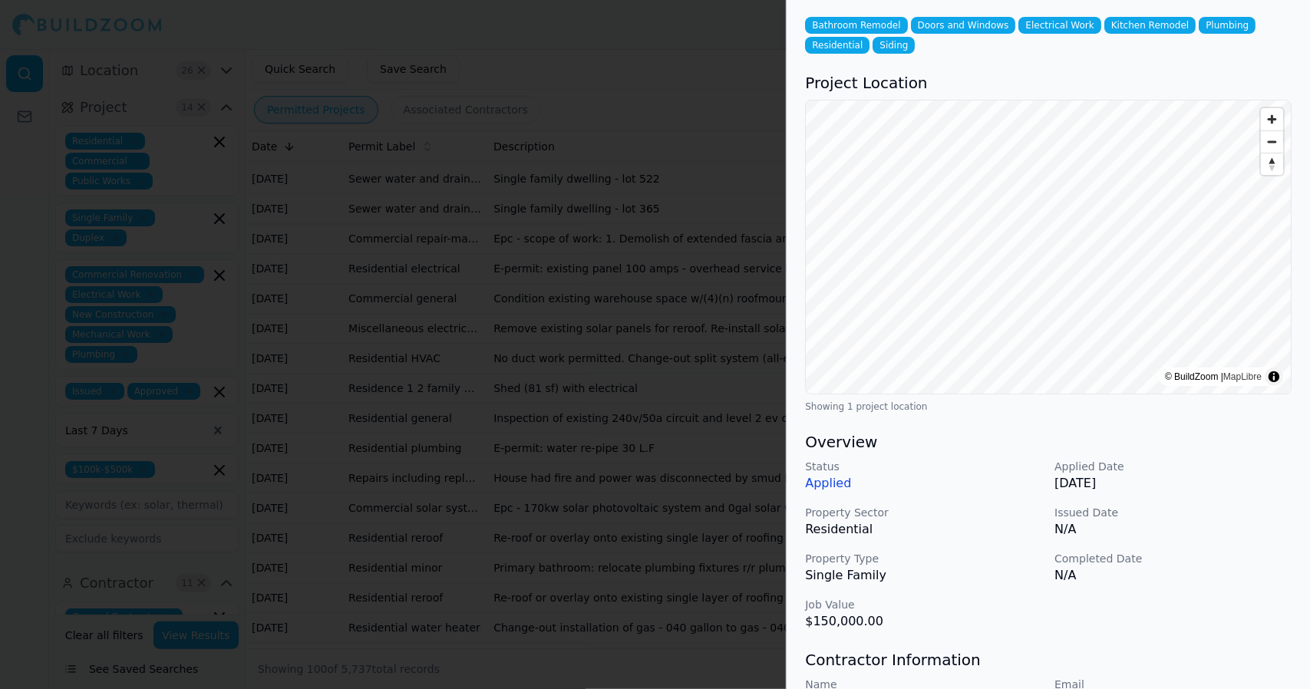
click at [1206, 569] on p "N/A" at bounding box center [1172, 575] width 237 height 18
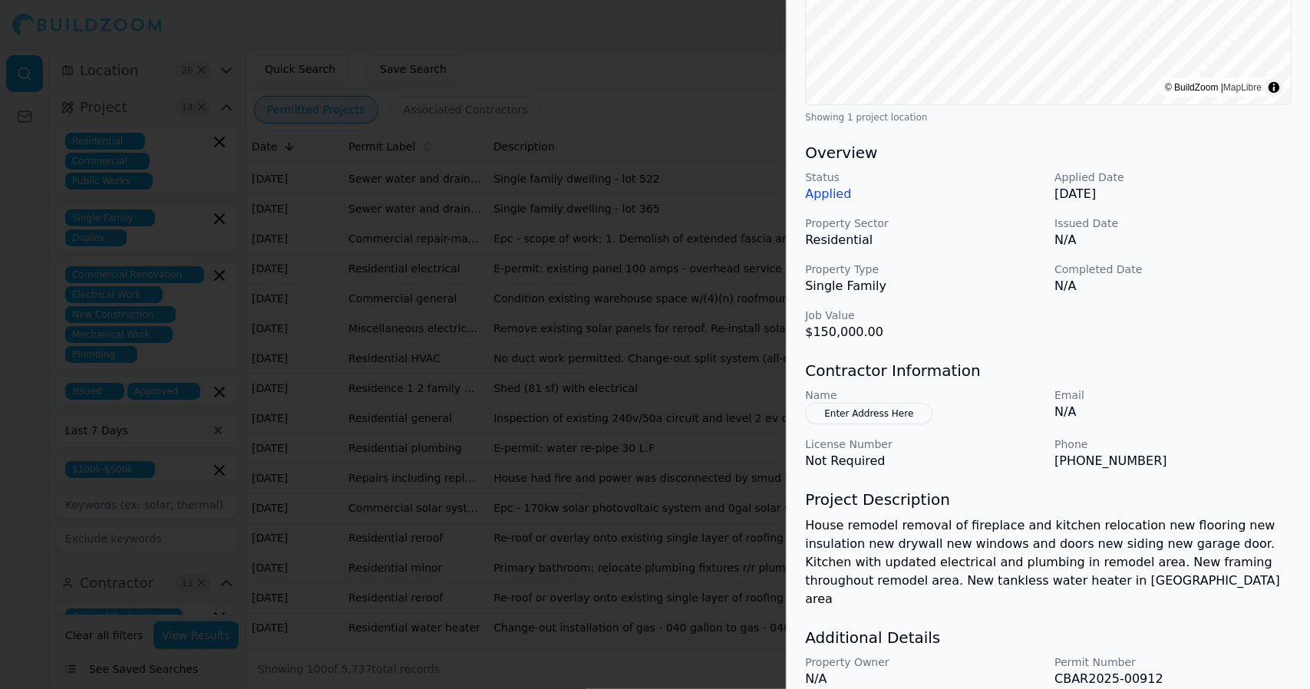
scroll to position [362, 0]
click at [1188, 568] on p "House remodel removal of fireplace and kitchen relocation new flooring new insu…" at bounding box center [1048, 561] width 487 height 92
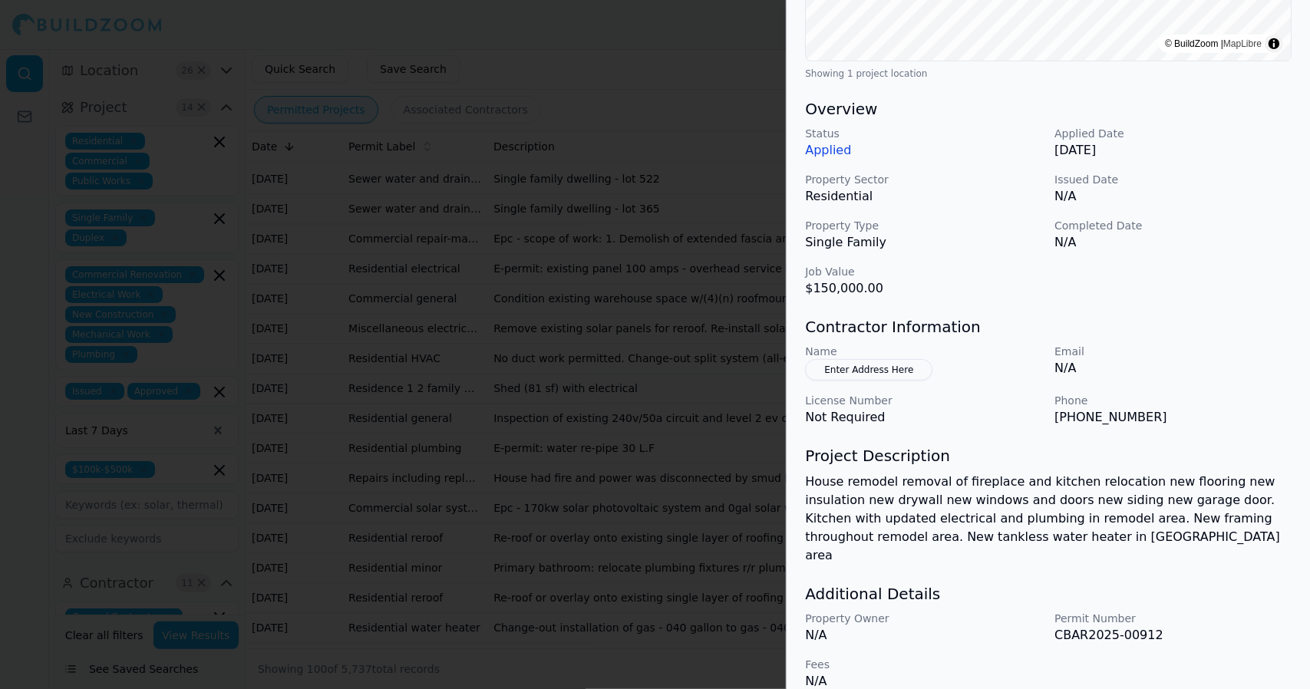
click at [1228, 266] on div "Status Applied Applied Date Aug 26, 2025 Property Sector Residential Issued Dat…" at bounding box center [1048, 212] width 487 height 172
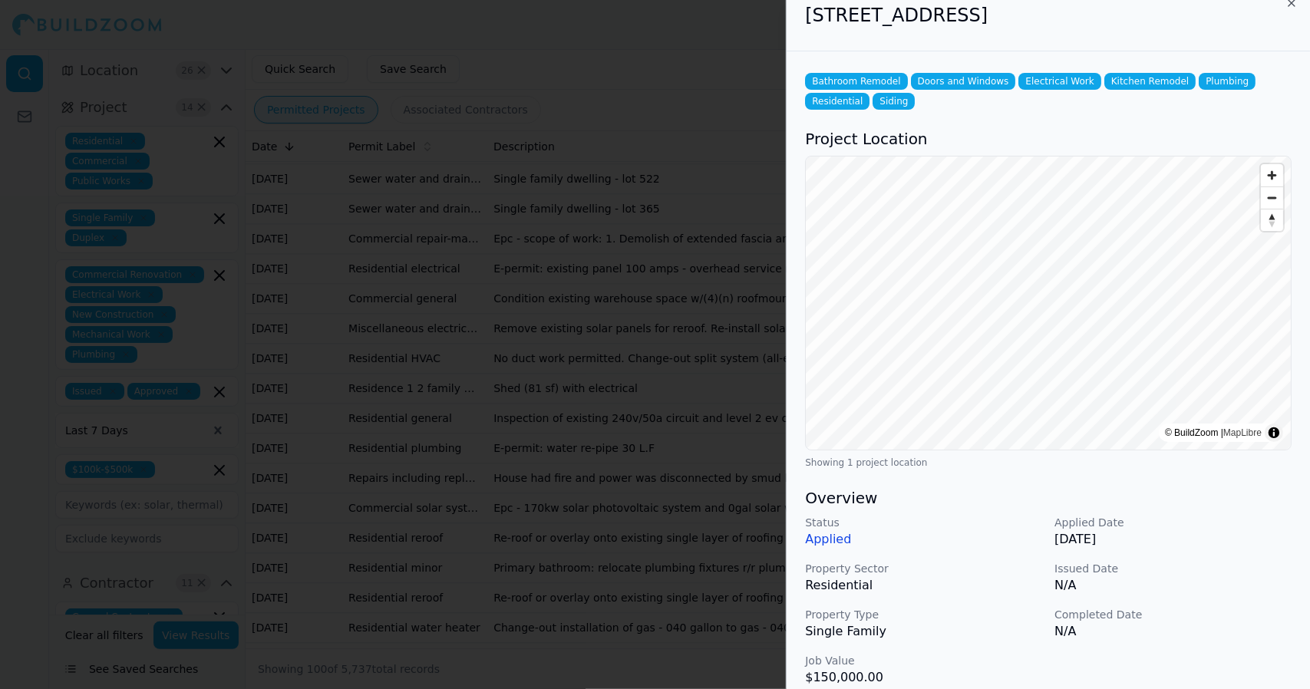
scroll to position [0, 0]
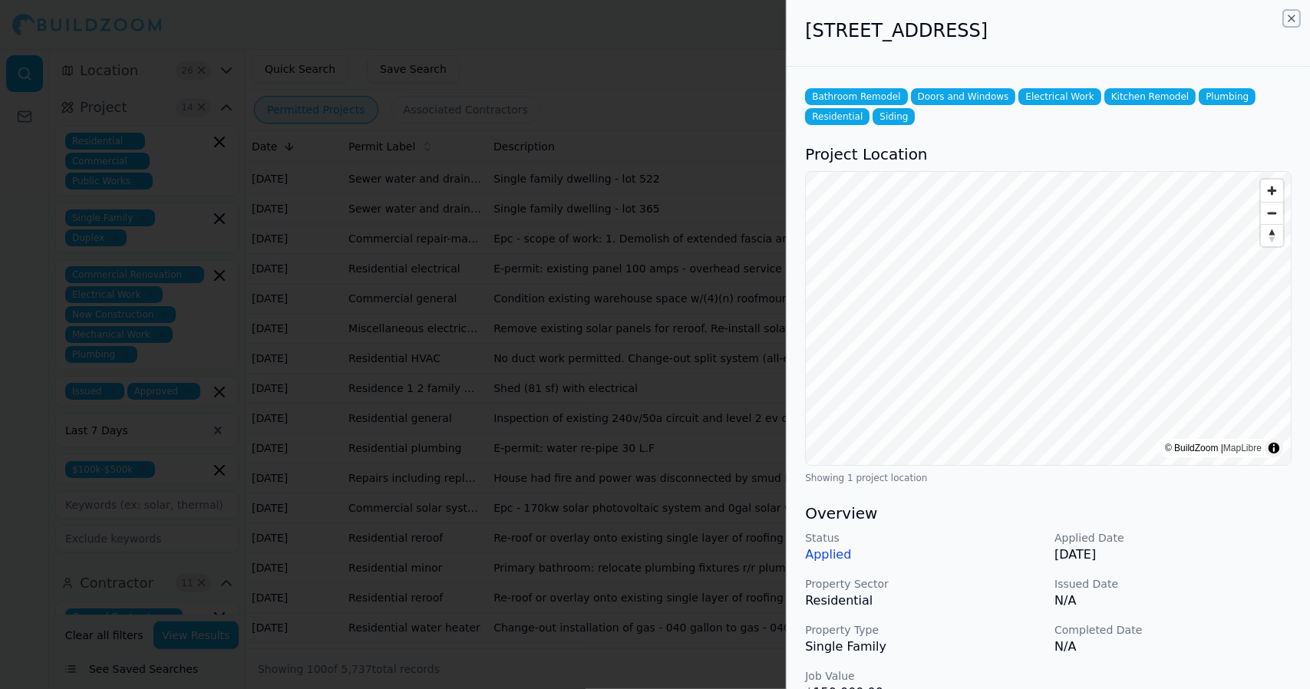
click at [1291, 14] on icon "button" at bounding box center [1291, 18] width 12 height 12
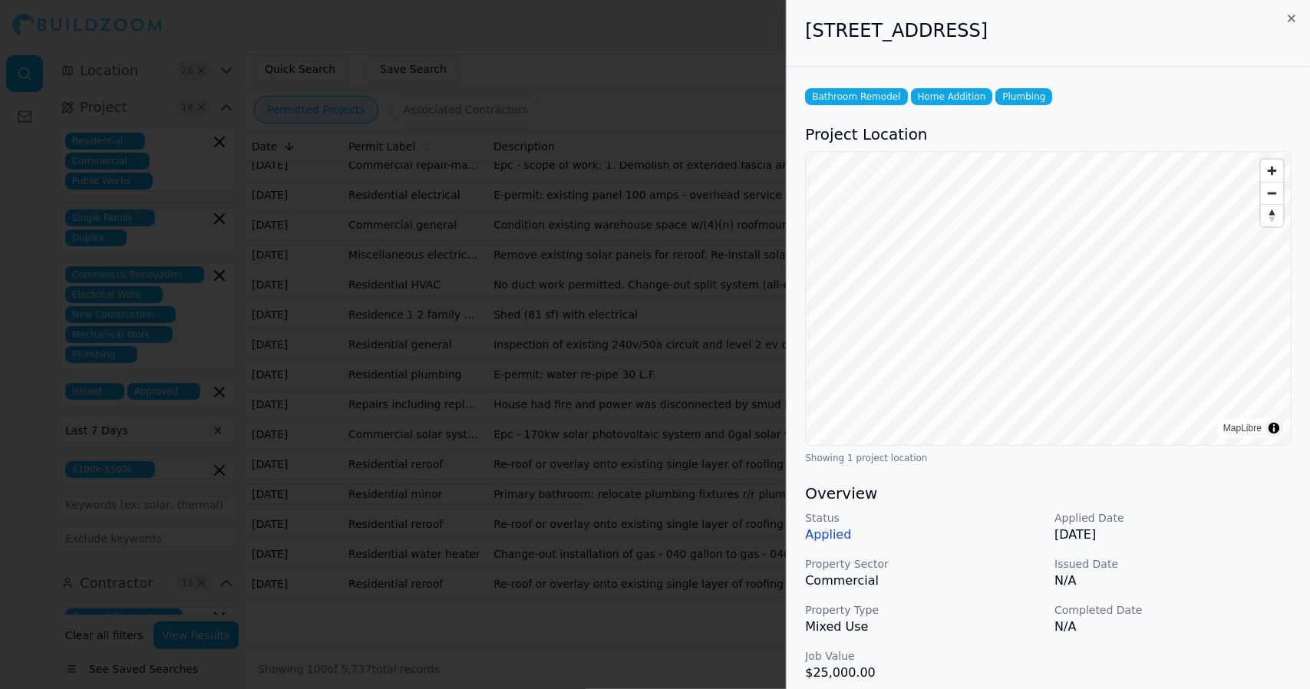
scroll to position [2815, 0]
click at [1291, 21] on icon "button" at bounding box center [1291, 18] width 12 height 12
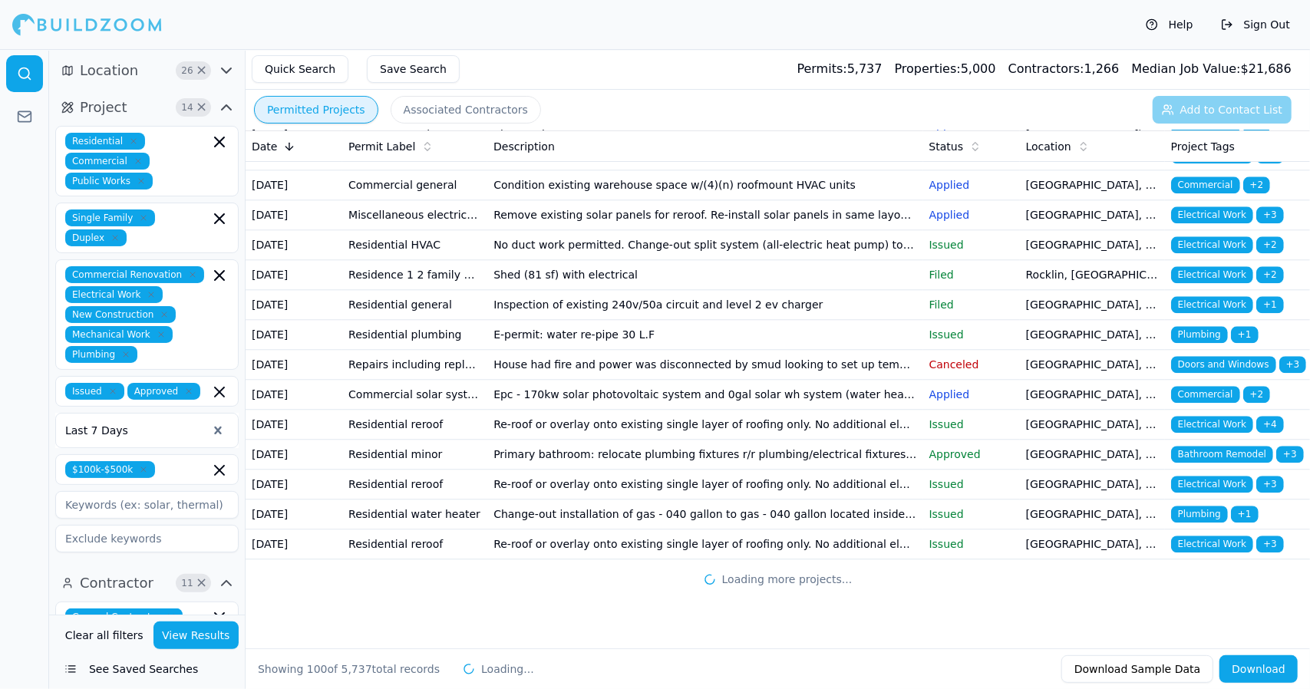
scroll to position [3565, 0]
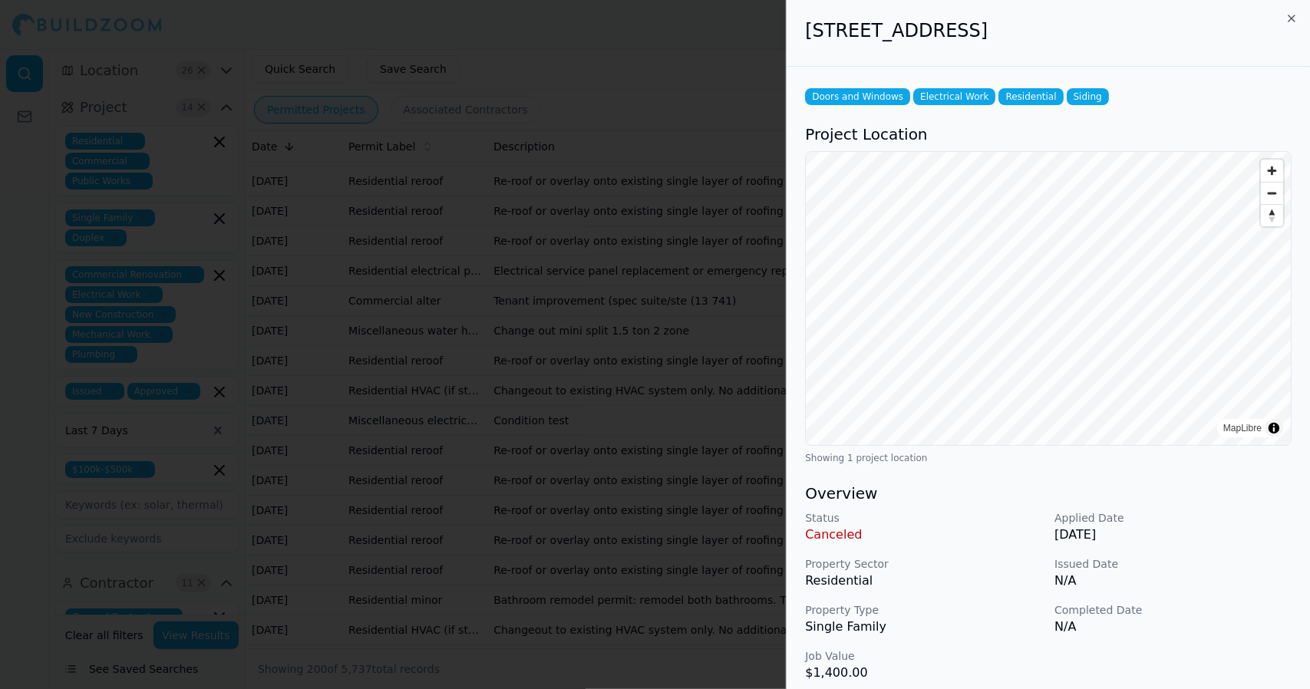
scroll to position [4185, 0]
click at [1306, 50] on div "651 La Sierra Dr, Sacramento, CA, 95864" at bounding box center [1048, 33] width 523 height 67
click at [1291, 18] on icon "button" at bounding box center [1291, 18] width 6 height 6
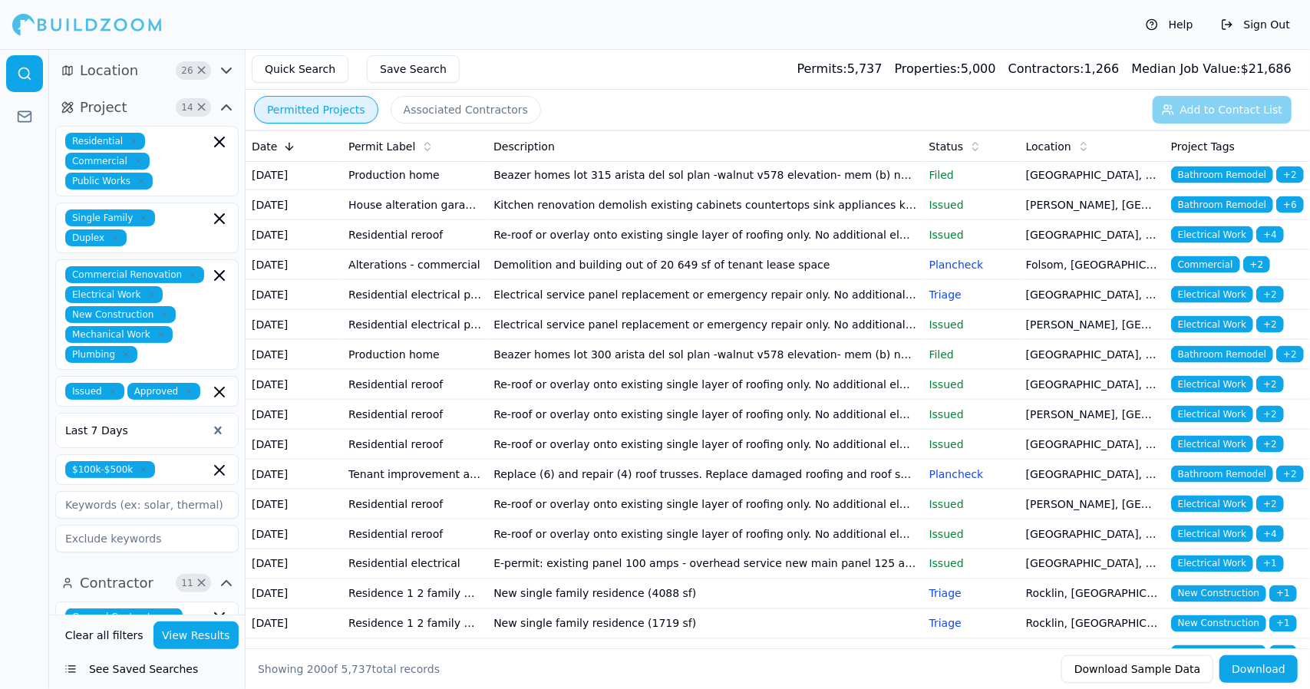
scroll to position [5481, 0]
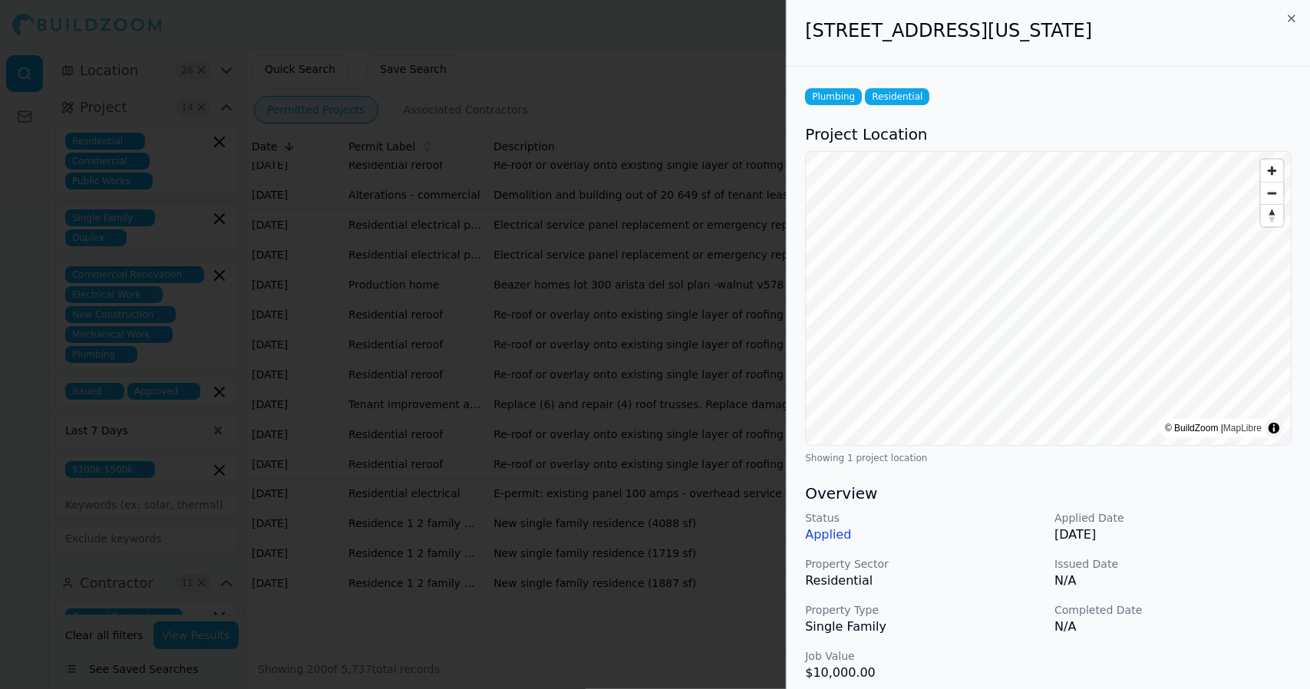
scroll to position [6021, 0]
click at [1303, 34] on div "1822 Delaware Ave, West Sacramento, CA, 95691" at bounding box center [1048, 33] width 523 height 67
click at [1297, 22] on icon "button" at bounding box center [1291, 18] width 12 height 12
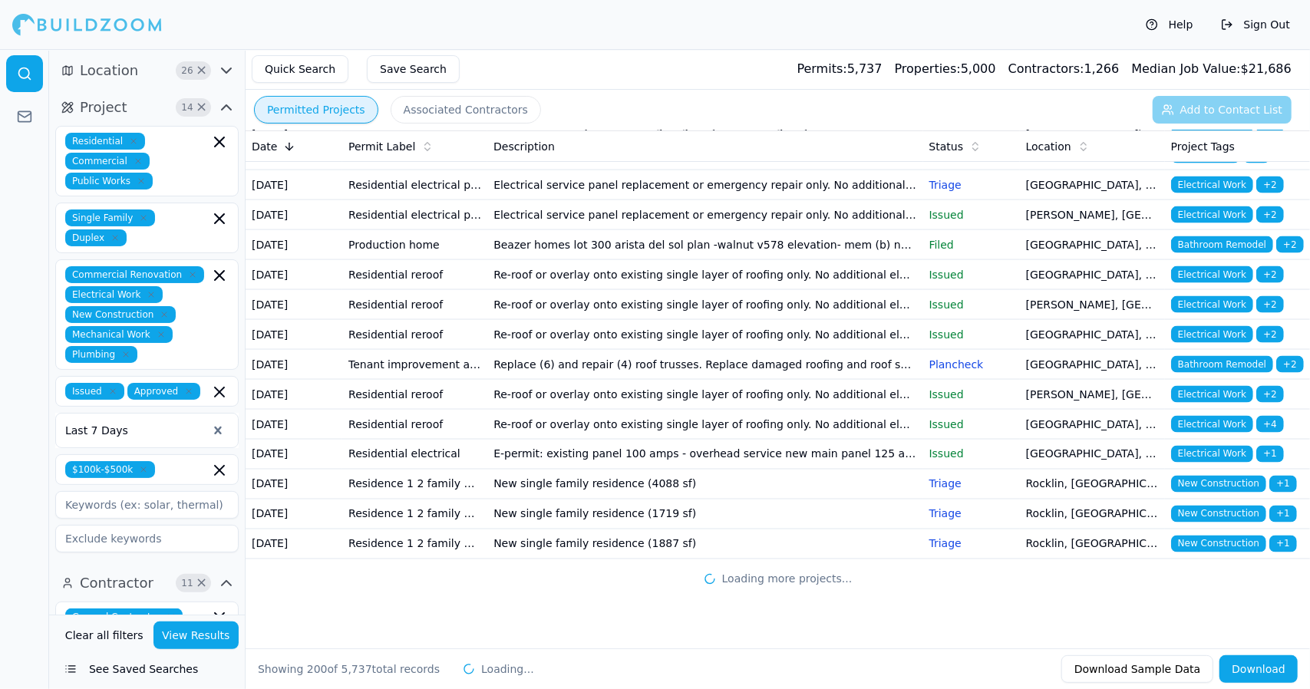
scroll to position [7455, 0]
click at [411, 230] on td "Residential electrical panel replacement" at bounding box center [414, 215] width 145 height 30
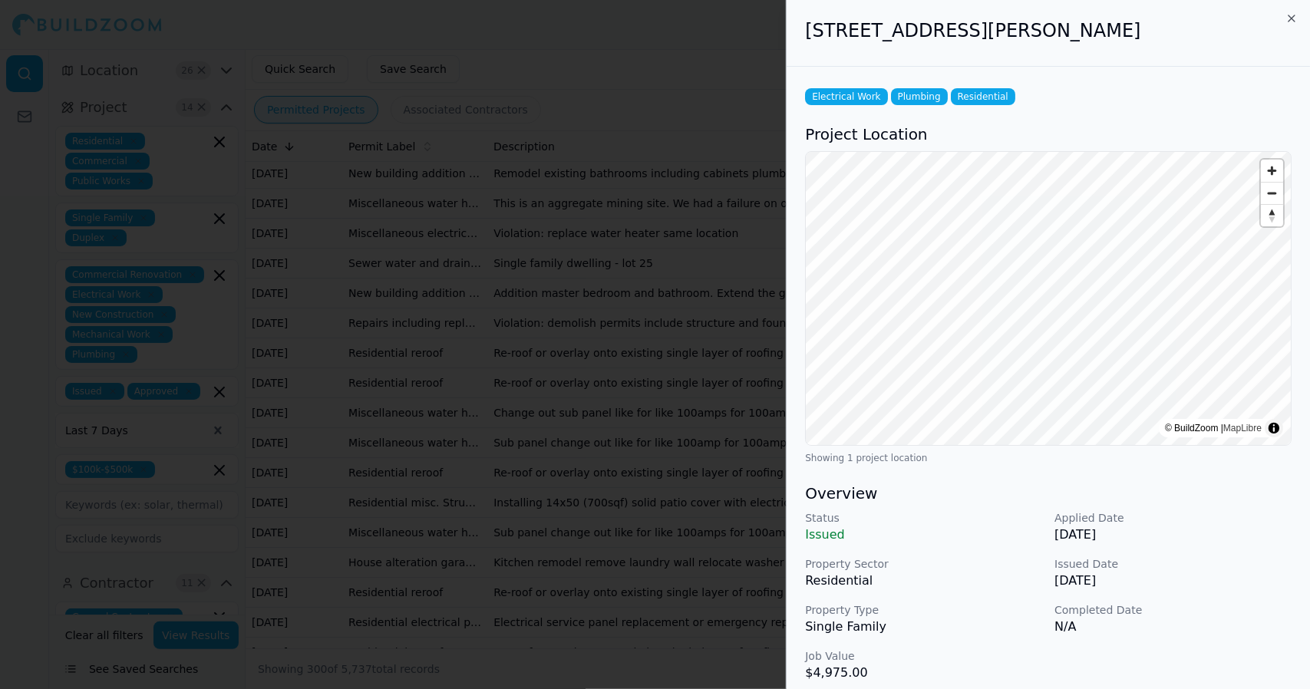
click at [1309, 93] on div "Electrical Work Plumbing Residential Project Location © BuildZoom | MapLibre © …" at bounding box center [1048, 562] width 523 height 990
click at [1292, 18] on icon "button" at bounding box center [1291, 18] width 6 height 6
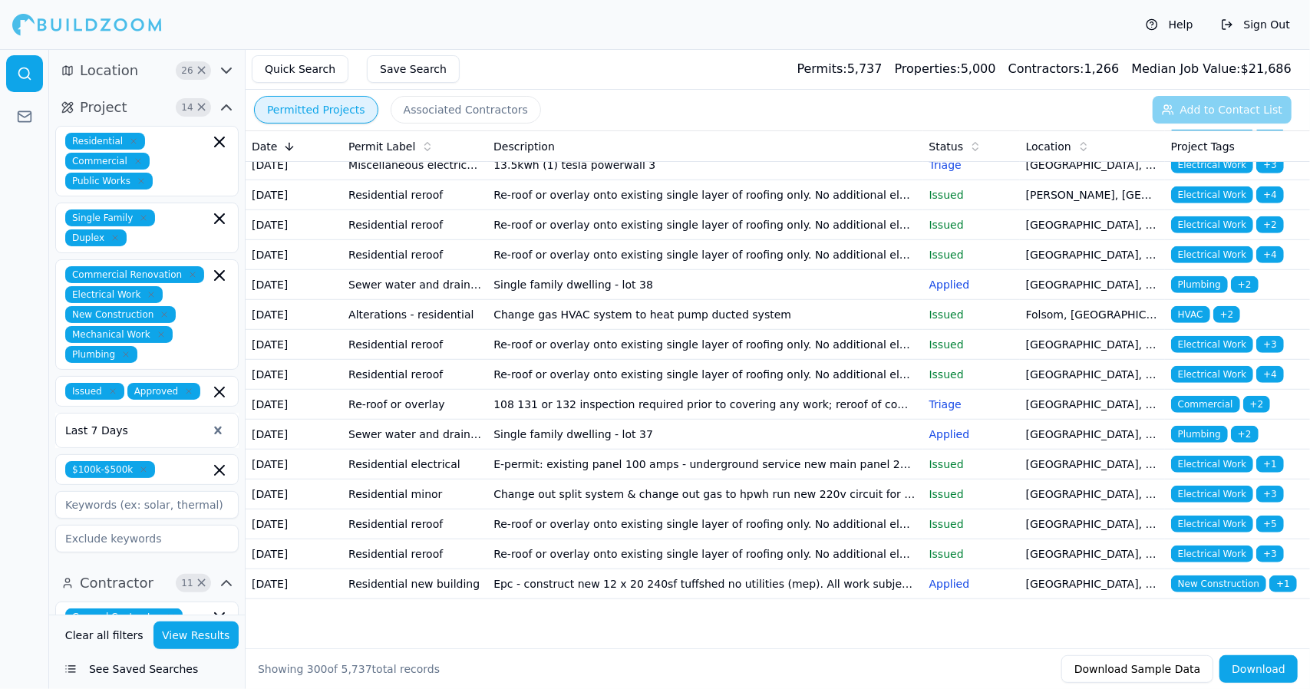
scroll to position [9026, 0]
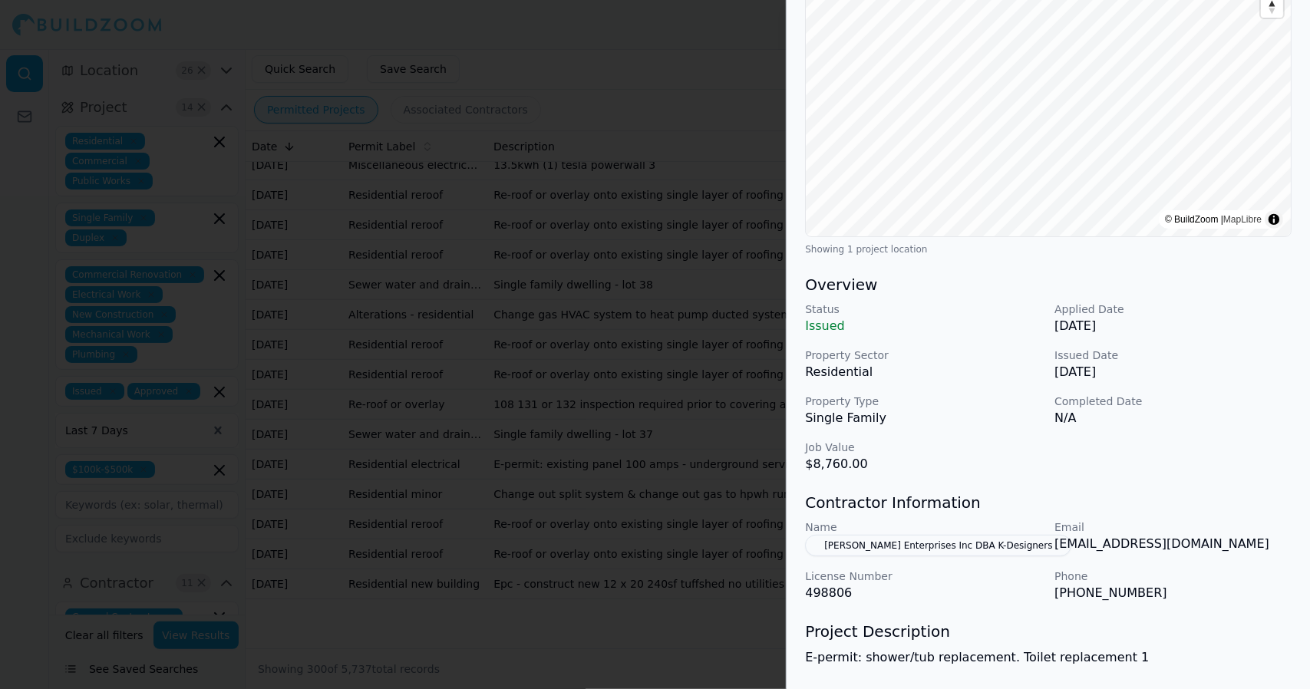
scroll to position [210, 0]
click at [1296, 448] on div "Bathroom Remodel Plumbing Residential Project Location © BuildZoom | MapLibre S…" at bounding box center [1048, 333] width 523 height 953
click at [1239, 453] on div "Status Issued Applied Date Aug 17, 2025 Property Sector Residential Issued Date…" at bounding box center [1048, 386] width 487 height 172
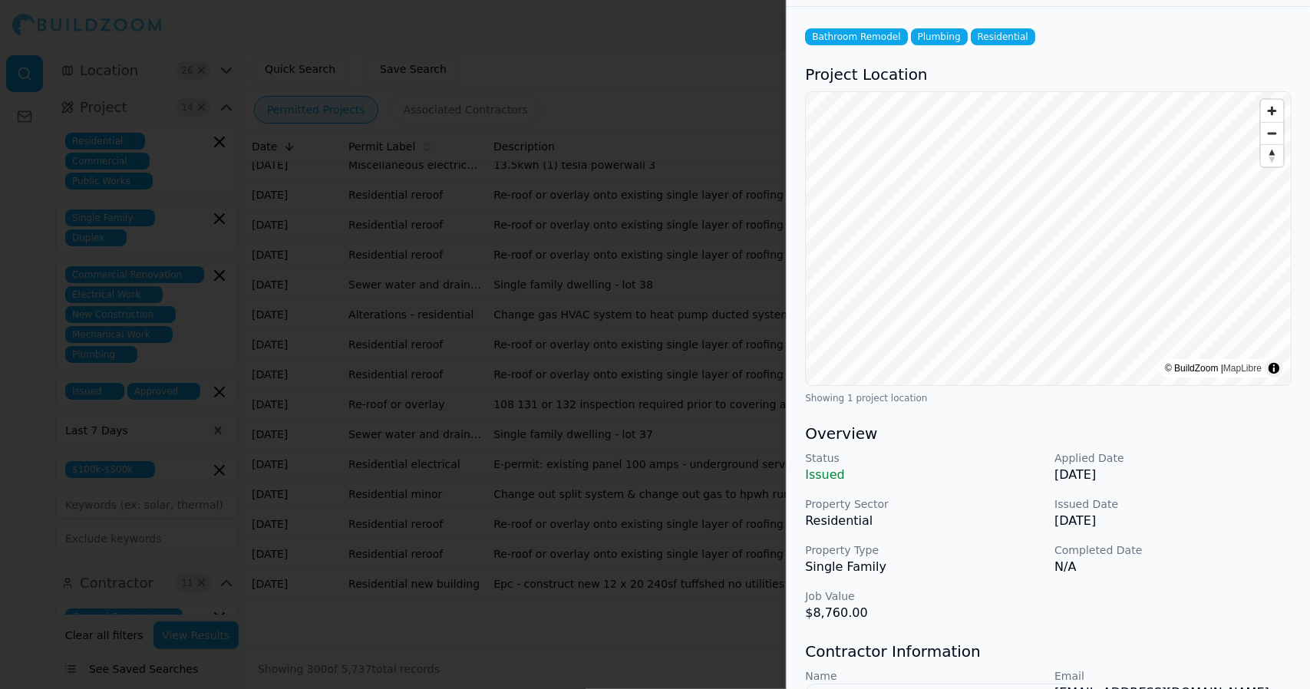
scroll to position [0, 0]
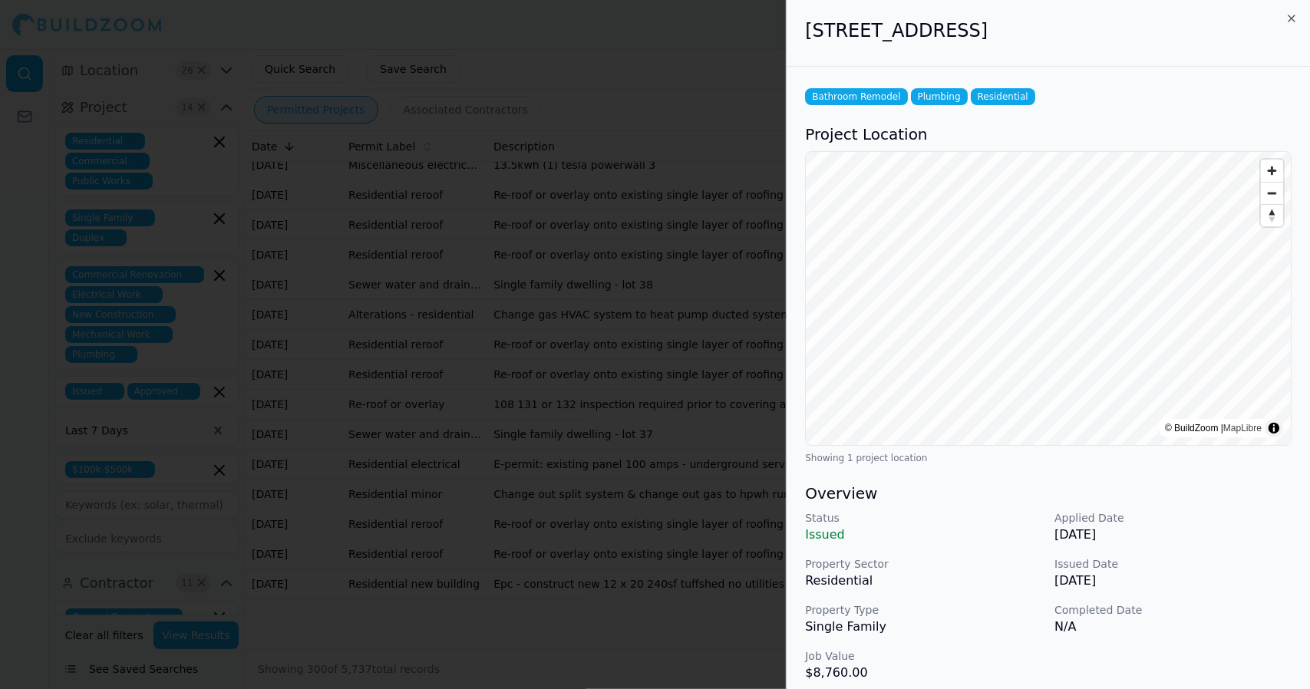
click at [1239, 620] on p "N/A" at bounding box center [1172, 627] width 237 height 18
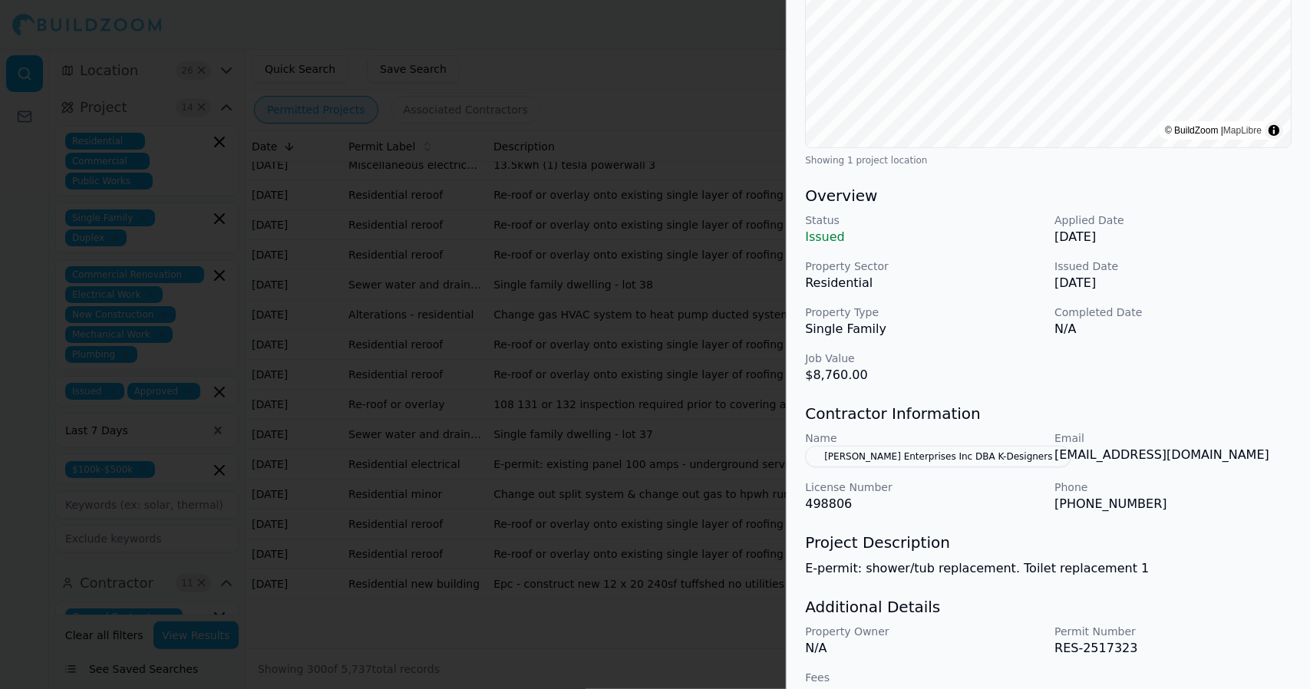
scroll to position [330, 0]
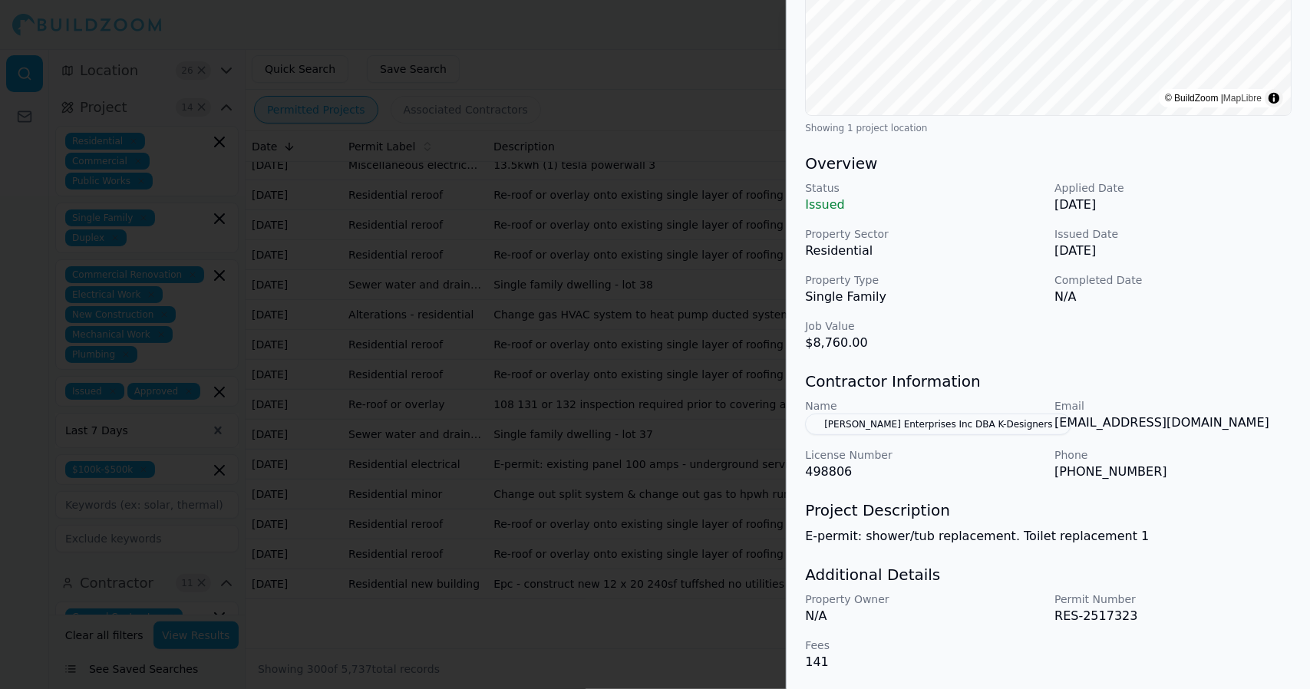
click at [1271, 520] on div "Project Description E-permit: shower/tub replacement. Toilet replacement 1" at bounding box center [1048, 523] width 487 height 46
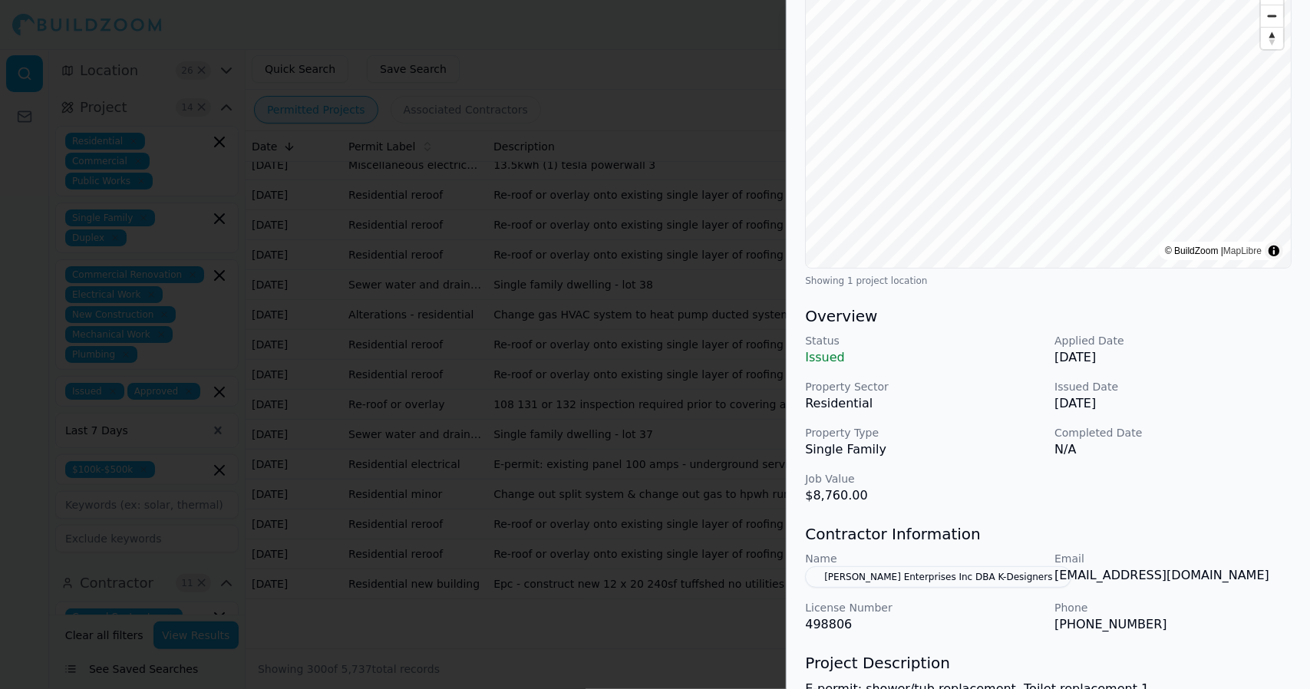
scroll to position [176, 0]
click at [1219, 373] on div "Status Issued Applied Date Aug 17, 2025 Property Sector Residential Issued Date…" at bounding box center [1048, 420] width 487 height 172
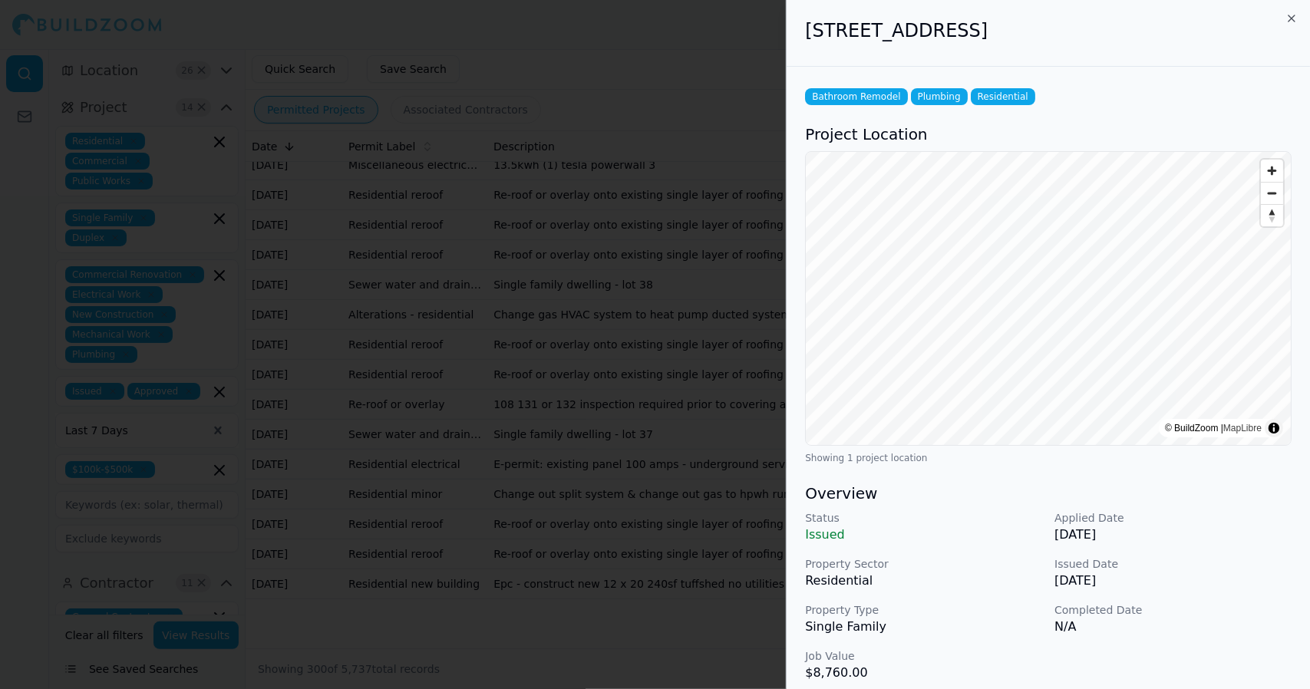
drag, startPoint x: 1140, startPoint y: 26, endPoint x: 794, endPoint y: 43, distance: 346.5
click at [794, 43] on div "352 Sumatra Dr, Sacramento, CA, 95838" at bounding box center [1048, 33] width 523 height 67
copy h2 "352 Sumatra Dr, Sacramento, CA, 95838"
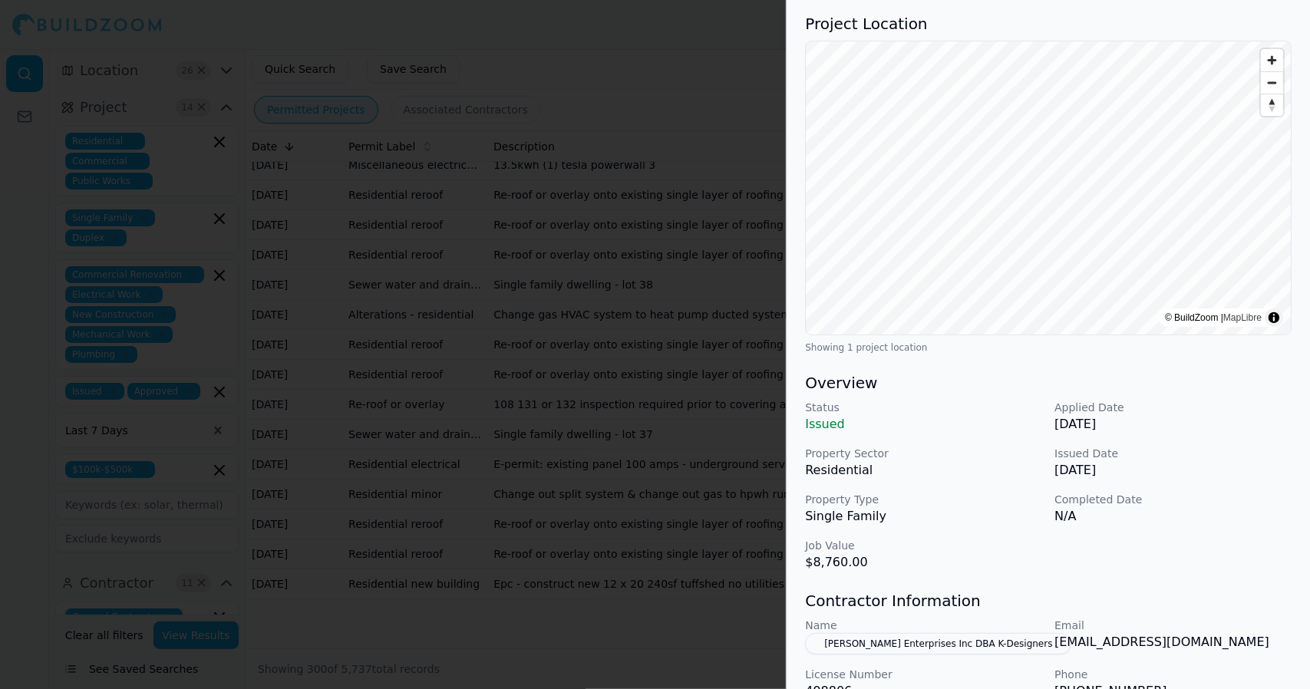
scroll to position [114, 0]
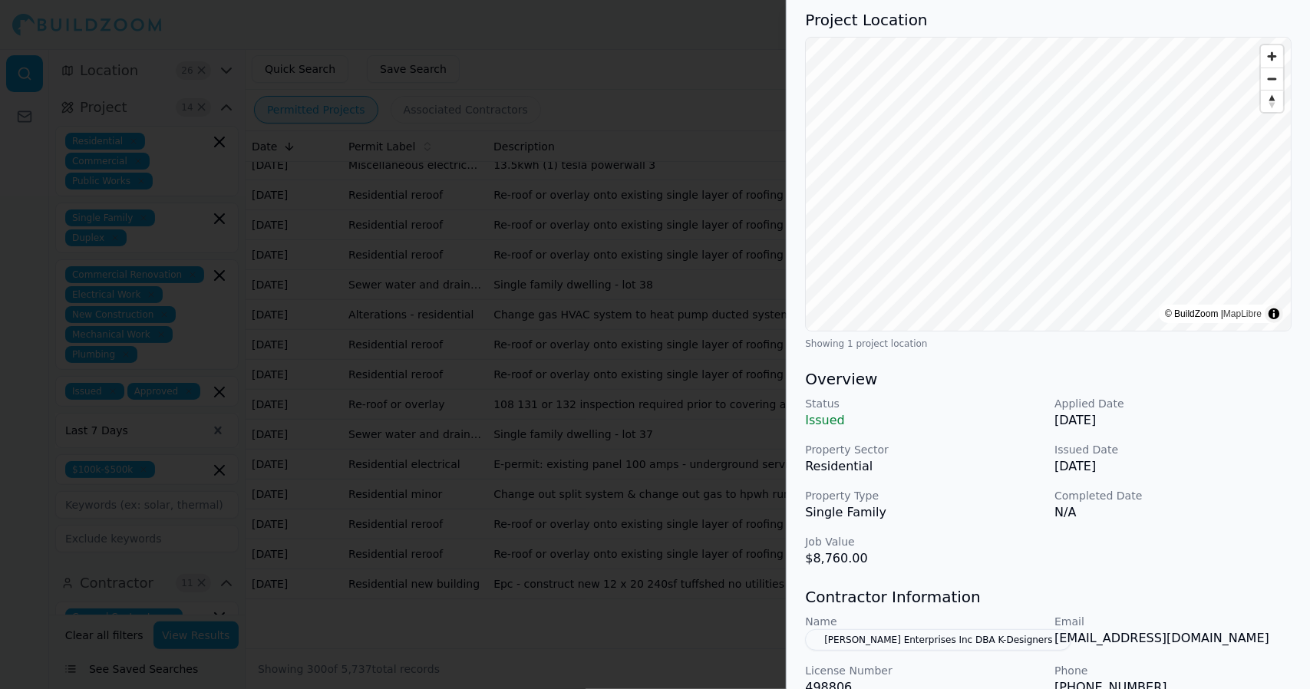
click at [1229, 615] on p "Email" at bounding box center [1172, 621] width 237 height 15
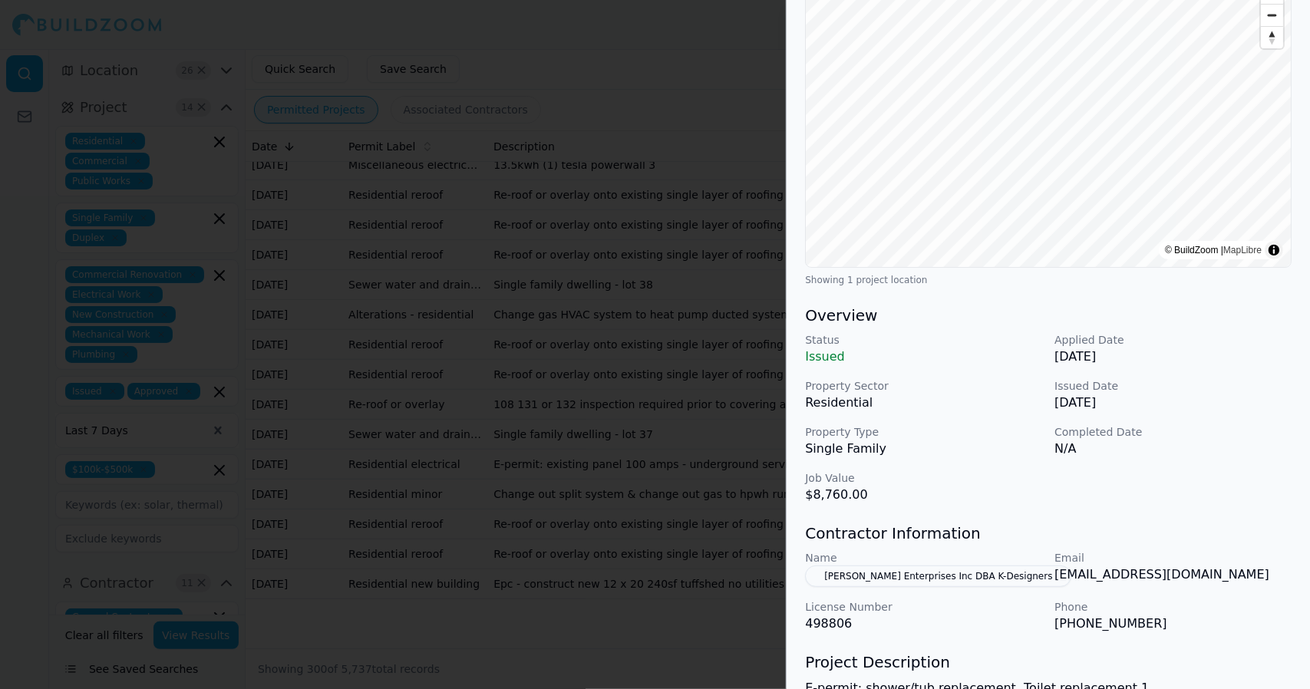
scroll to position [180, 0]
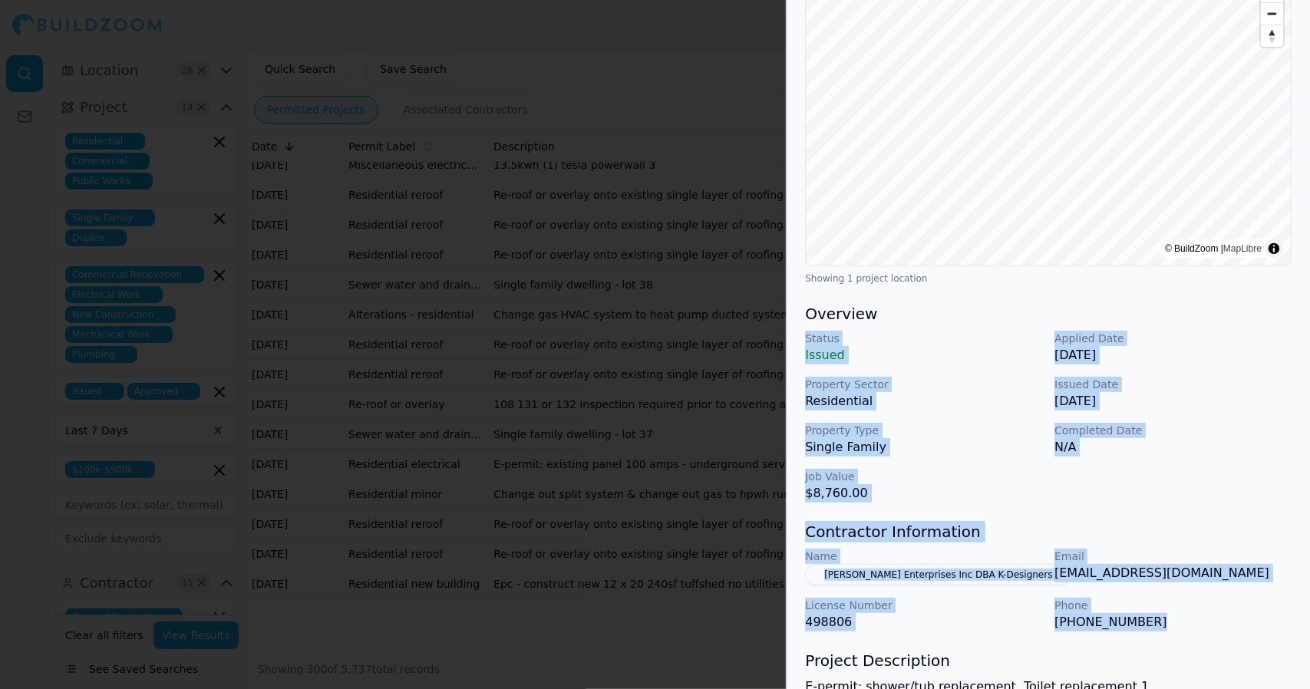
drag, startPoint x: 1151, startPoint y: 624, endPoint x: 805, endPoint y: 341, distance: 447.2
click at [805, 341] on div "Bathroom Remodel Plumbing Residential Project Location © BuildZoom | MapLibre S…" at bounding box center [1048, 363] width 523 height 953
copy div "Status Issued Applied Date Aug 17, 2025 Property Sector Residential Issued Date…"
